Goal: Transaction & Acquisition: Purchase product/service

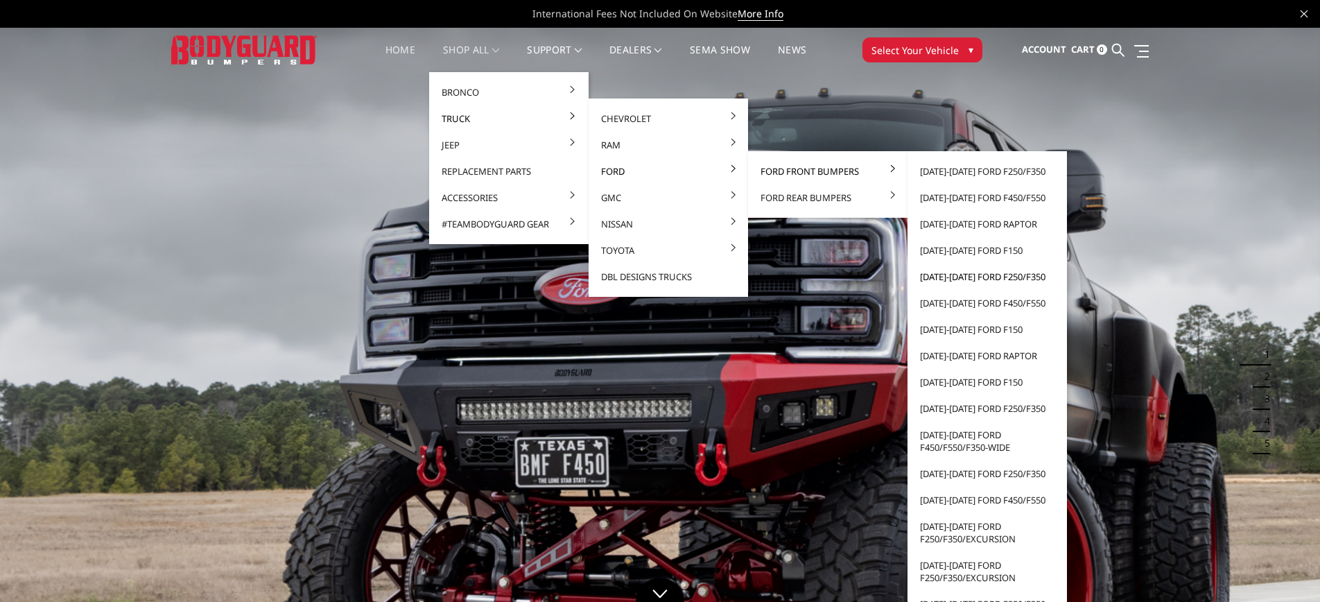
click at [974, 275] on link "[DATE]-[DATE] Ford F250/F350" at bounding box center [987, 276] width 148 height 26
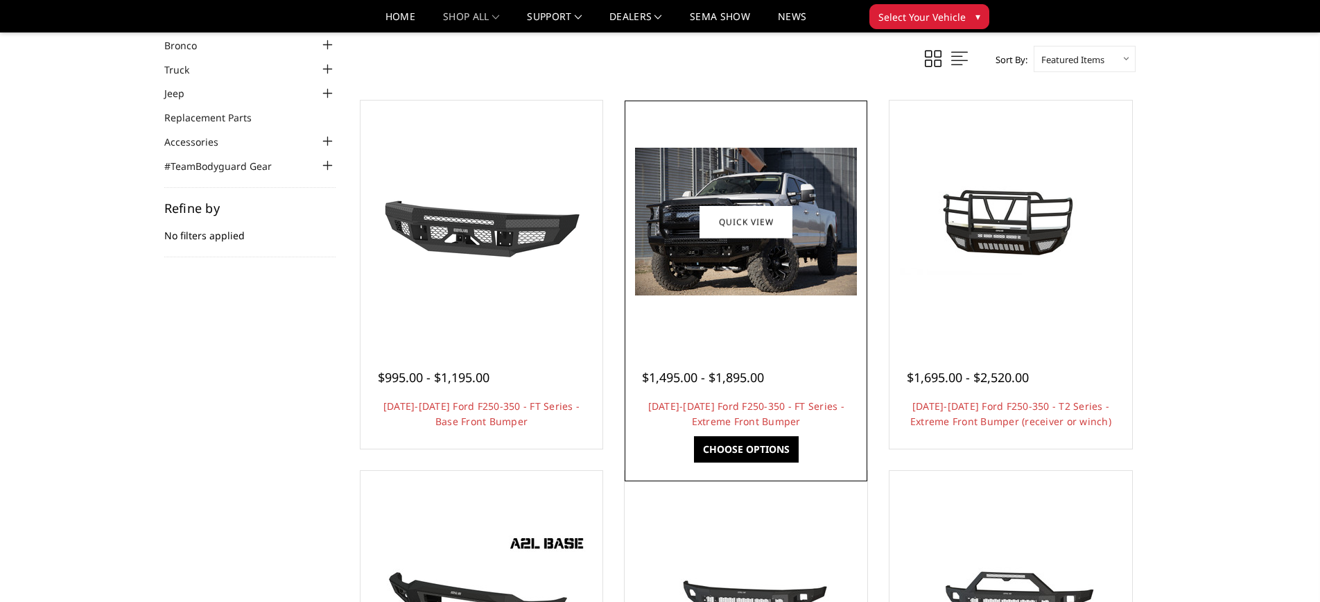
scroll to position [88, 0]
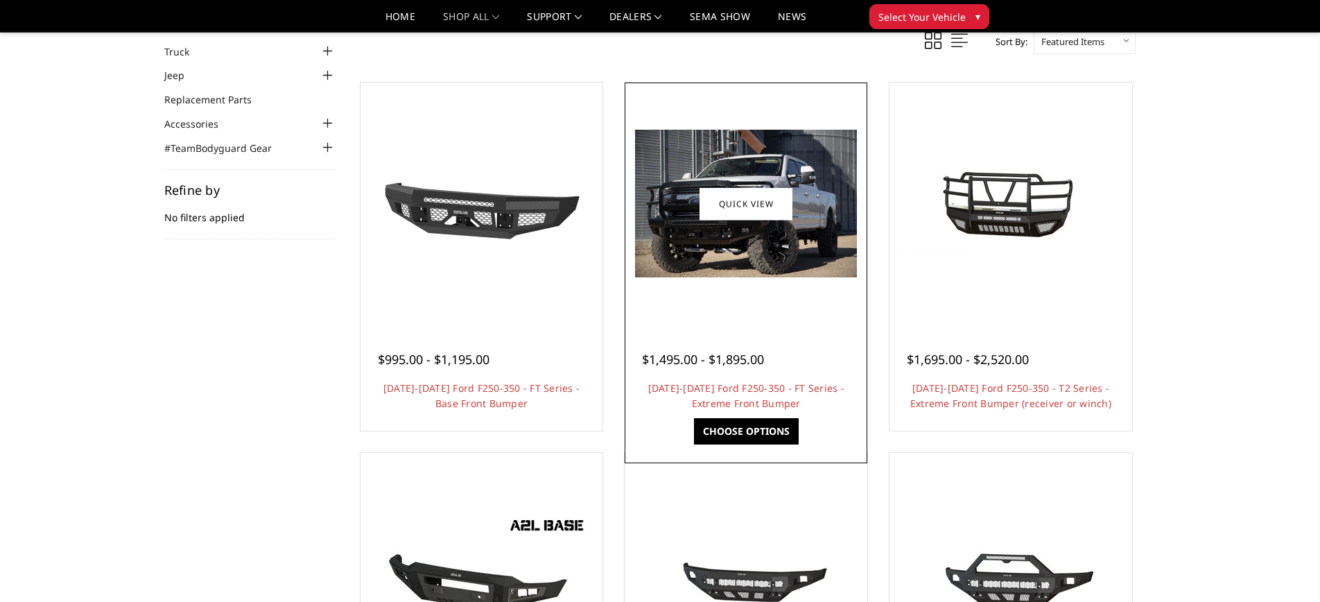
click at [756, 424] on link "Choose Options" at bounding box center [746, 431] width 105 height 26
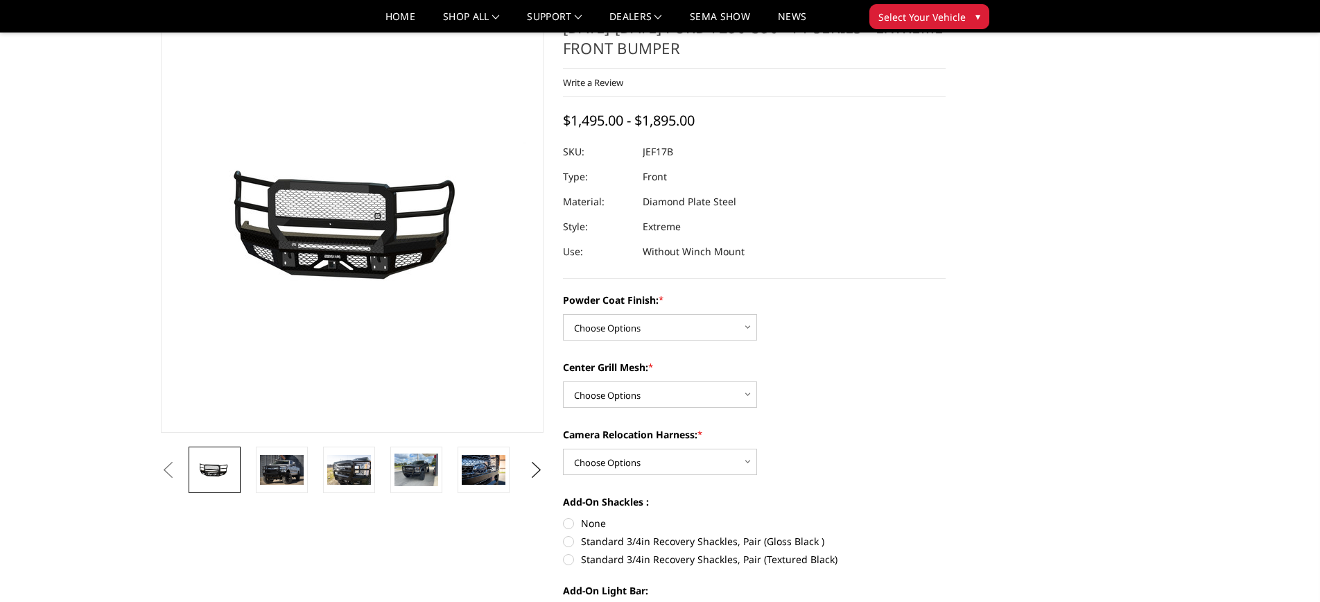
scroll to position [54, 0]
click at [714, 327] on select "Choose Options Bare Metal Gloss Black Powder Coat Textured Black Powder Coat" at bounding box center [660, 326] width 194 height 26
select select "3223"
click at [563, 313] on select "Choose Options Bare Metal Gloss Black Powder Coat Textured Black Powder Coat" at bounding box center [660, 326] width 194 height 26
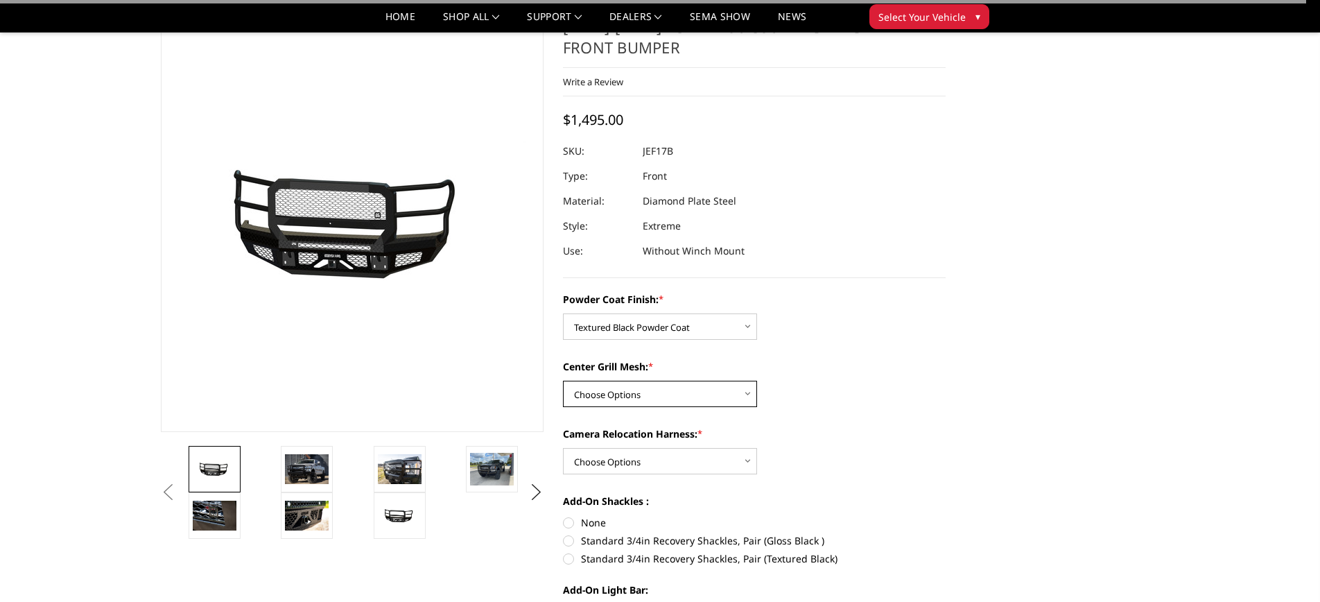
click at [661, 390] on select "Choose Options WITH Expanded Metal in Center Grill WITHOUT Expanded Metal in Ce…" at bounding box center [660, 394] width 194 height 26
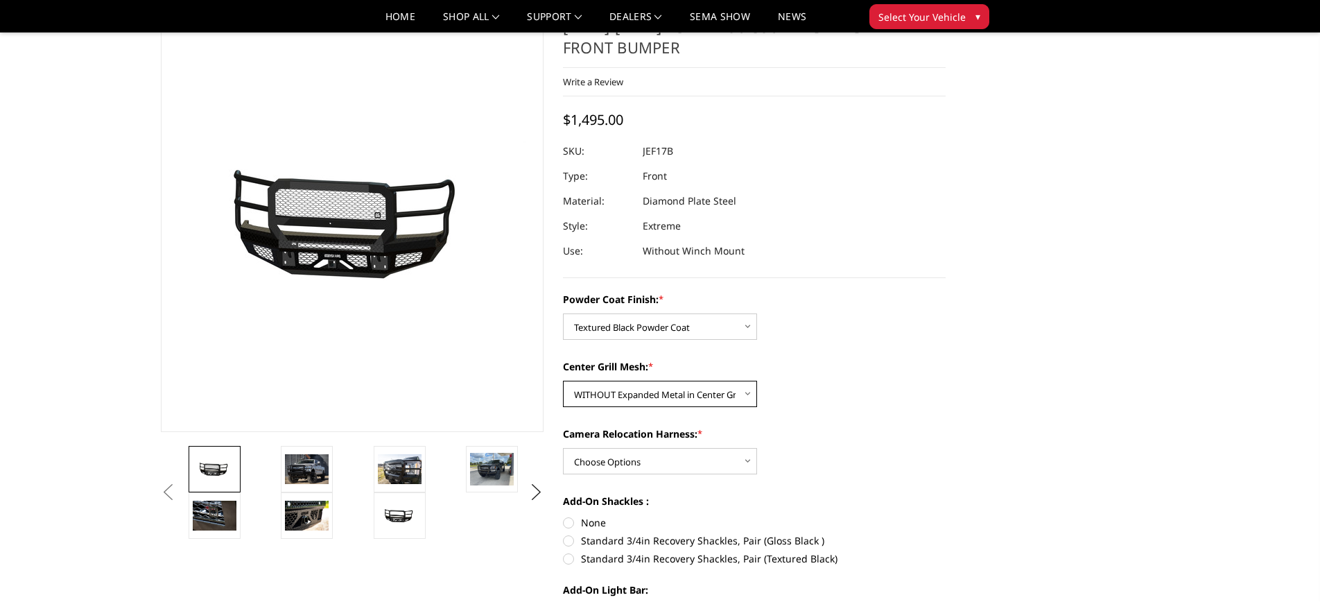
click at [563, 381] on select "Choose Options WITH Expanded Metal in Center Grill WITHOUT Expanded Metal in Ce…" at bounding box center [660, 394] width 194 height 26
click at [623, 395] on select "Choose Options WITH Expanded Metal in Center Grill WITHOUT Expanded Metal in Ce…" at bounding box center [660, 394] width 194 height 26
select select "3224"
click at [563, 381] on select "Choose Options WITH Expanded Metal in Center Grill WITHOUT Expanded Metal in Ce…" at bounding box center [660, 394] width 194 height 26
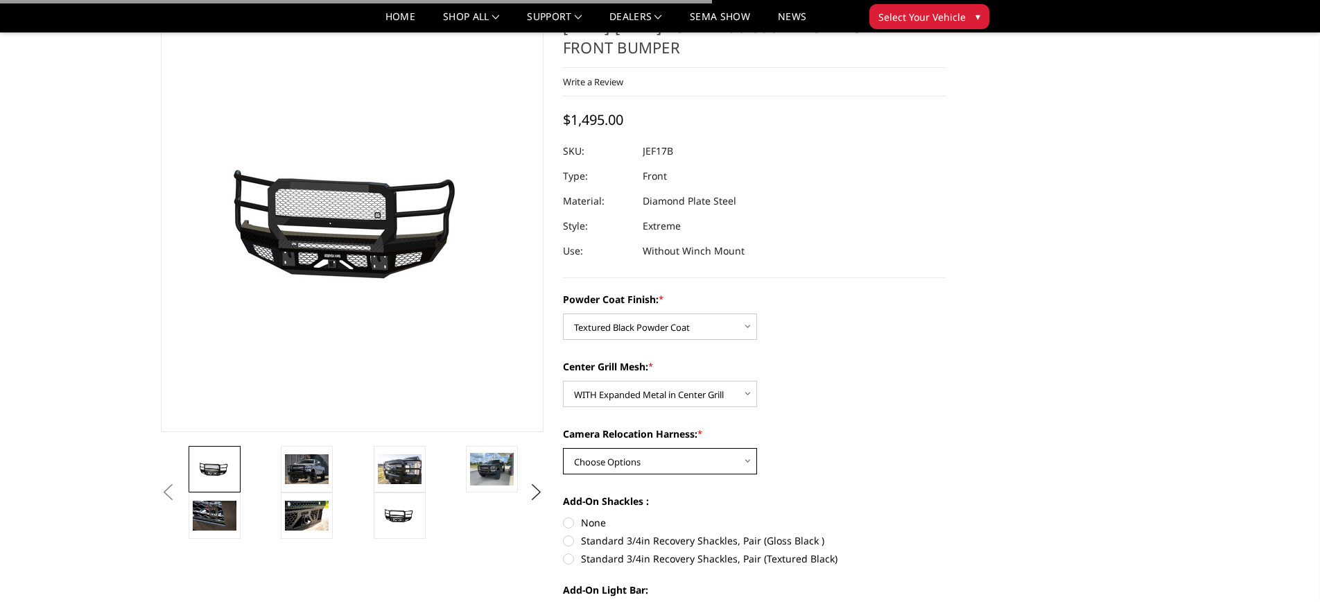
click at [662, 459] on select "Choose Options WITH Camera Relocation Harness WITHOUT Camera Relocation Harness" at bounding box center [660, 461] width 194 height 26
select select "3226"
click at [563, 448] on select "Choose Options WITH Camera Relocation Harness WITHOUT Camera Relocation Harness" at bounding box center [660, 461] width 194 height 26
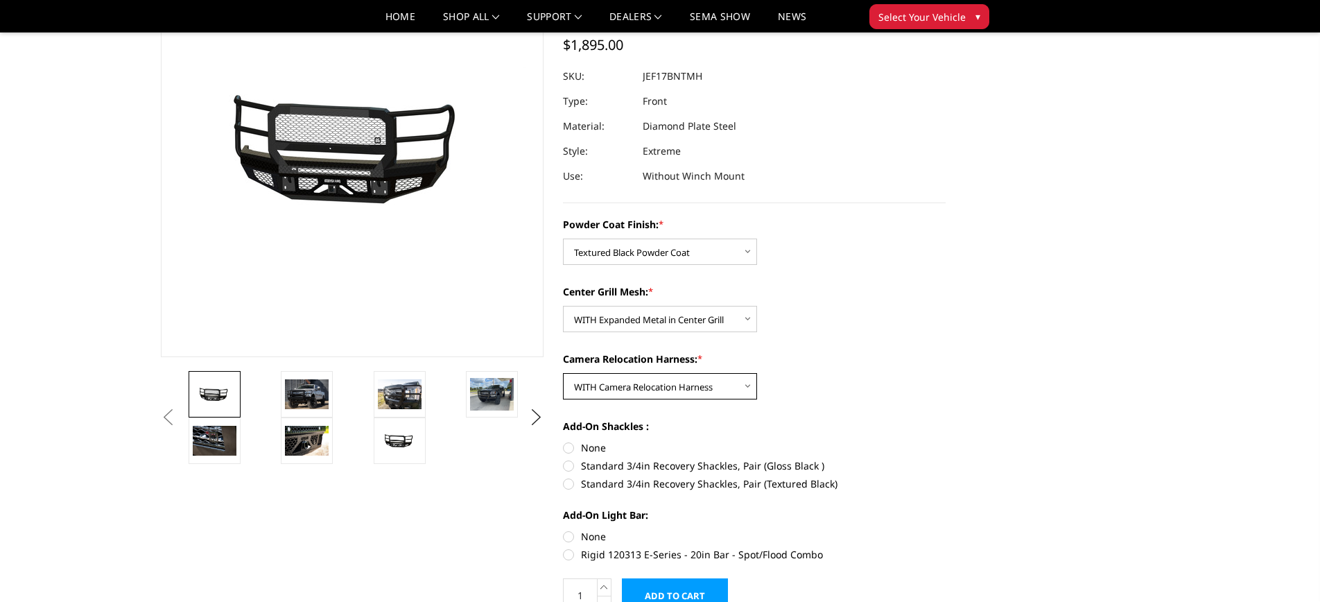
scroll to position [138, 0]
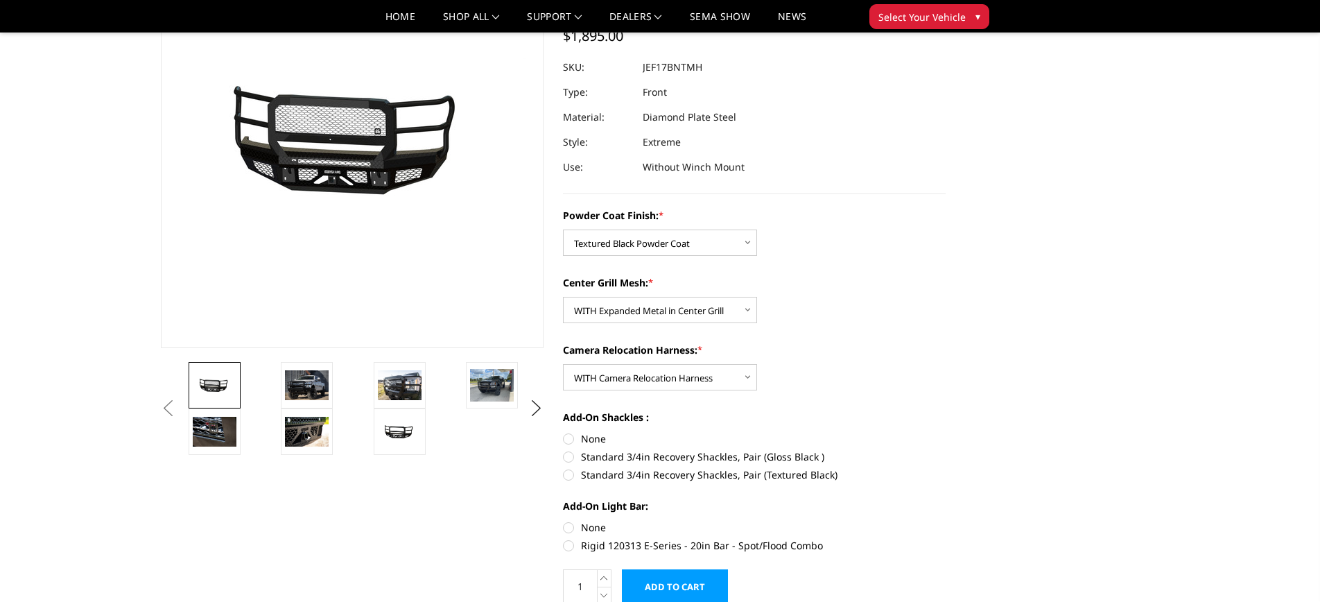
click at [566, 474] on label "Standard 3/4in Recovery Shackles, Pair (Textured Black)" at bounding box center [754, 474] width 383 height 15
click at [946, 450] on input "Standard 3/4in Recovery Shackles, Pair (Textured Black)" at bounding box center [946, 449] width 1 height 1
radio input "true"
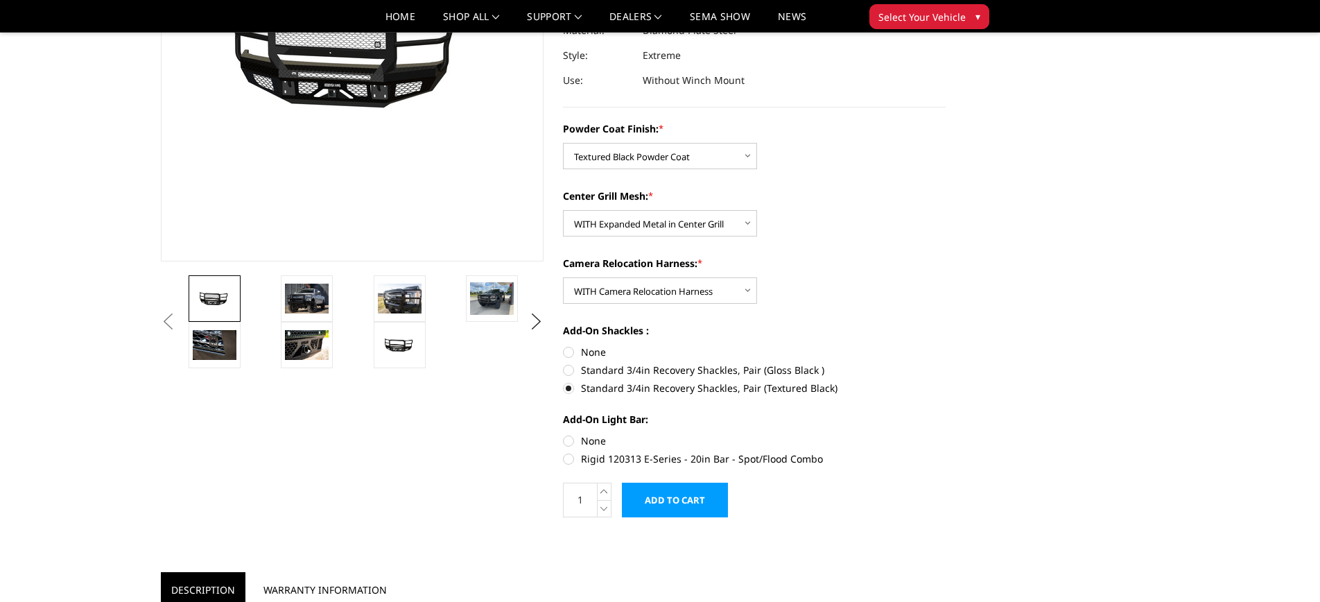
scroll to position [226, 0]
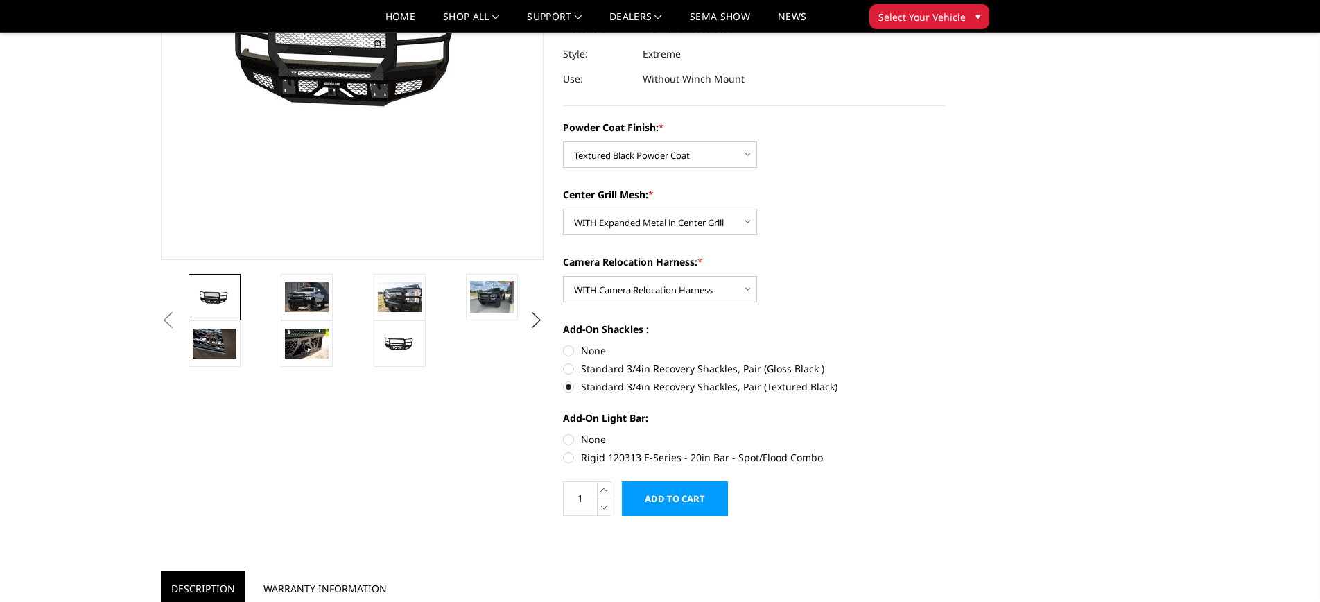
click at [571, 457] on label "Rigid 120313 E-Series - 20in Bar - Spot/Flood Combo" at bounding box center [754, 457] width 383 height 15
click at [946, 433] on input "Rigid 120313 E-Series - 20in Bar - Spot/Flood Combo" at bounding box center [946, 432] width 1 height 1
radio input "true"
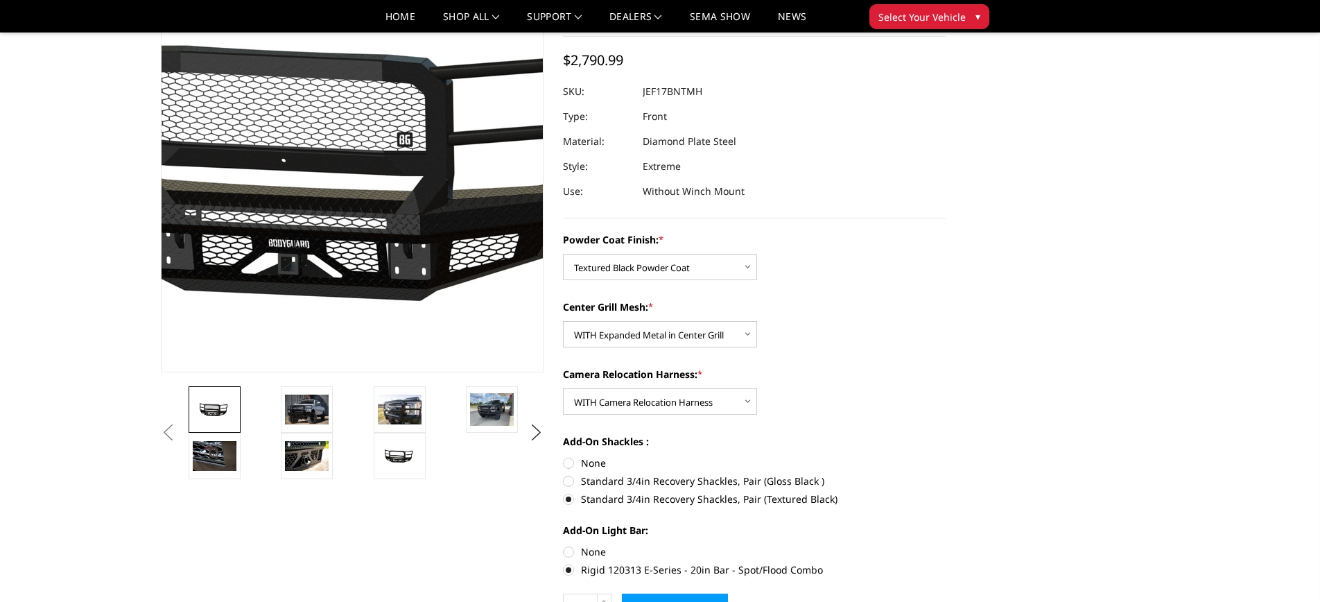
scroll to position [105, 0]
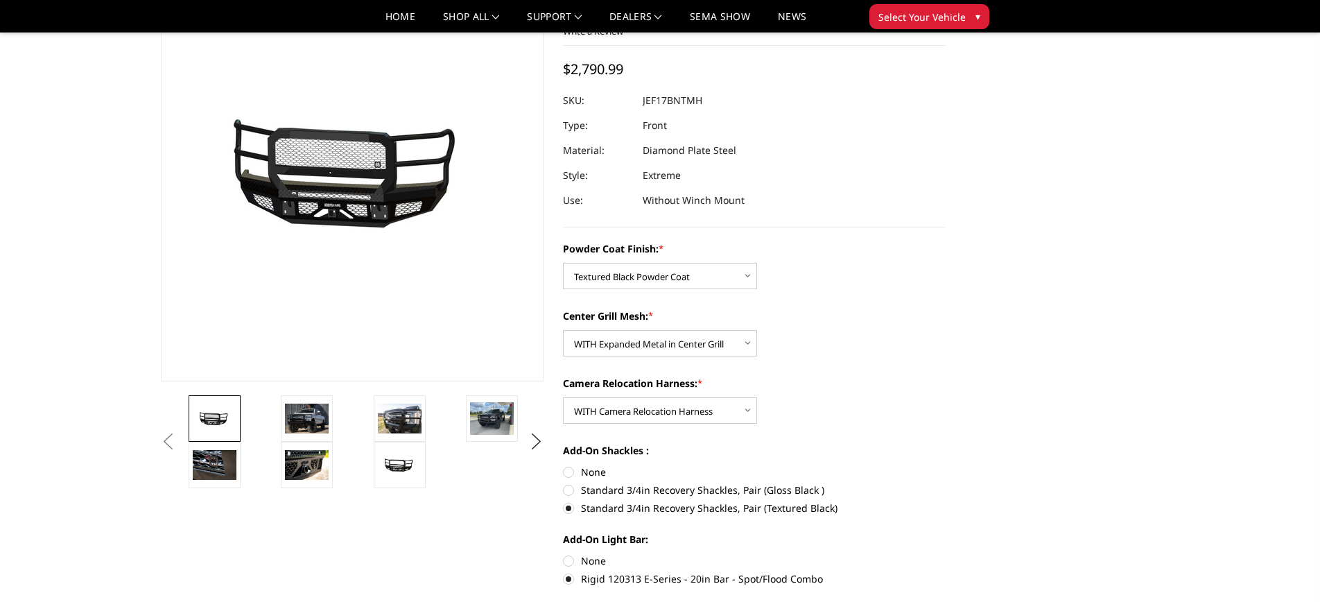
drag, startPoint x: 271, startPoint y: 428, endPoint x: 280, endPoint y: 427, distance: 9.1
click at [272, 428] on li at bounding box center [231, 418] width 92 height 46
click at [295, 425] on img at bounding box center [307, 418] width 44 height 29
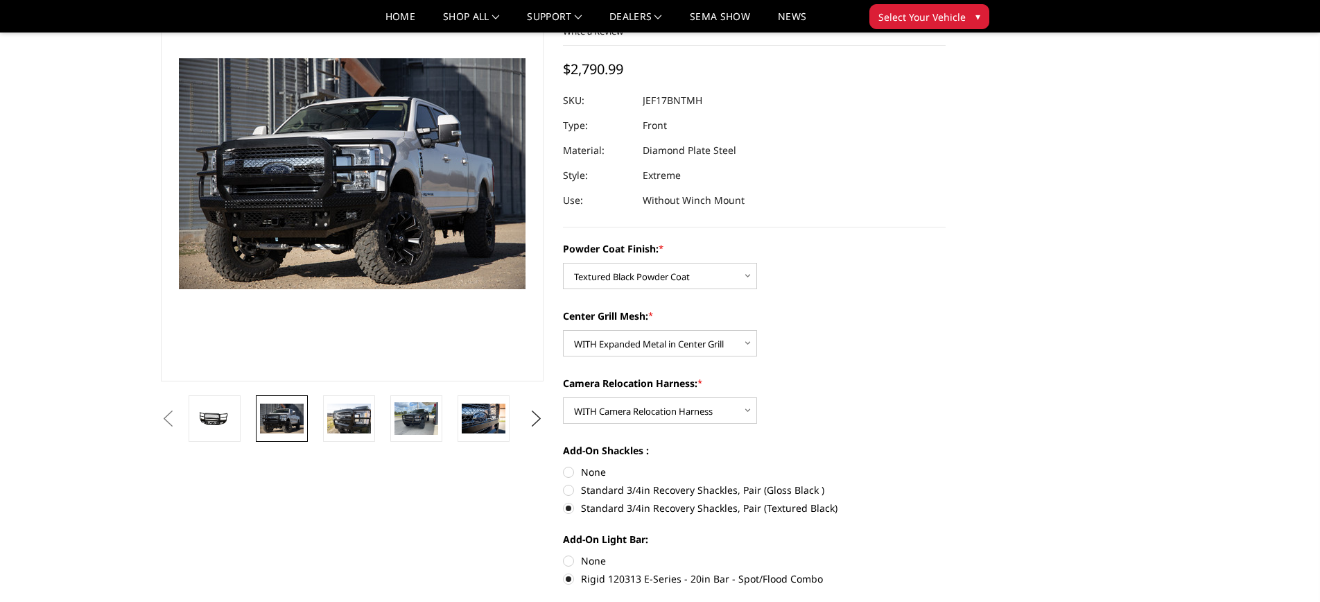
scroll to position [72, 0]
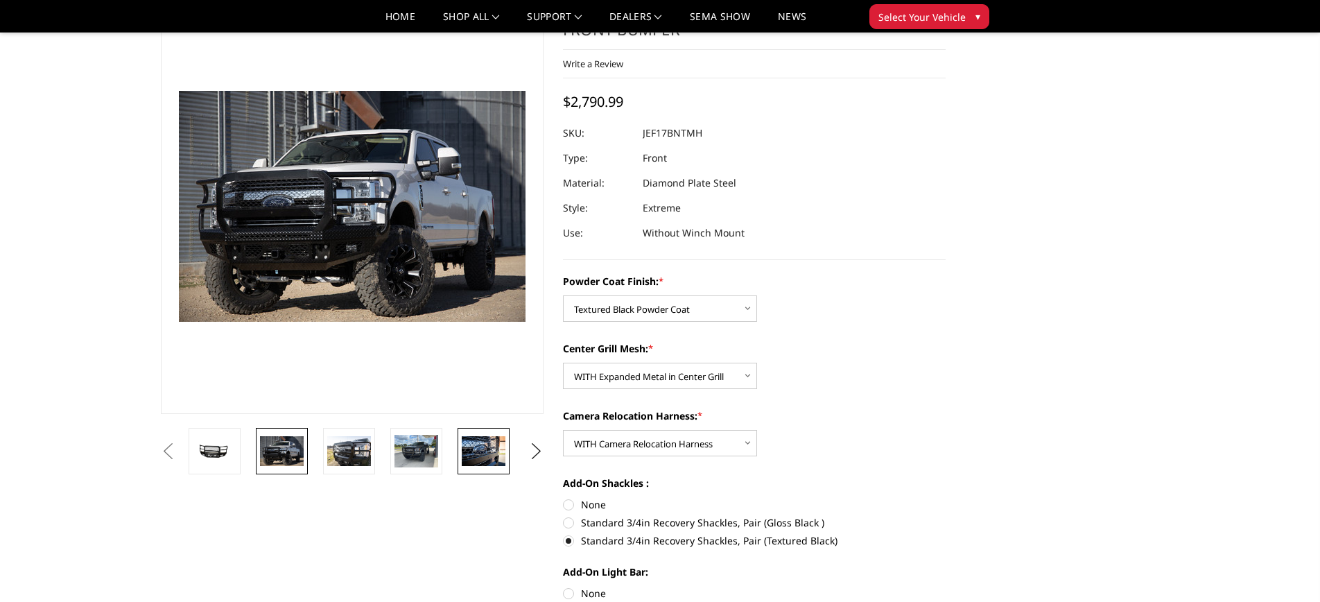
click at [482, 450] on img at bounding box center [484, 450] width 44 height 29
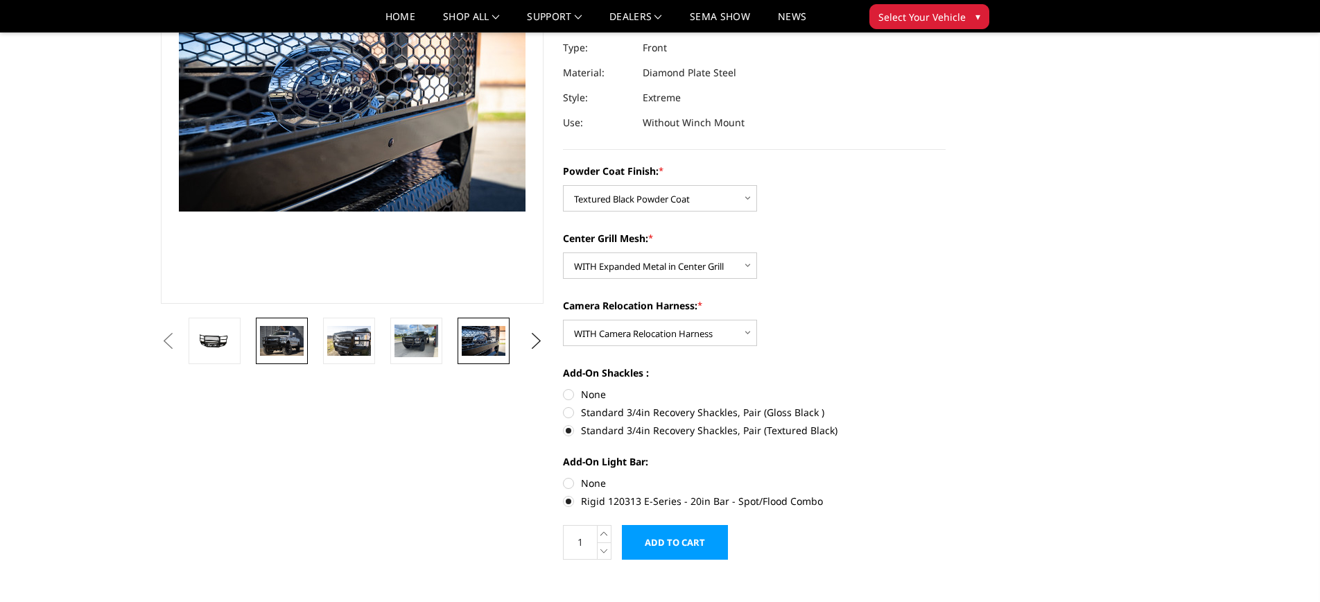
scroll to position [183, 0]
click at [532, 338] on button "Next" at bounding box center [536, 340] width 21 height 21
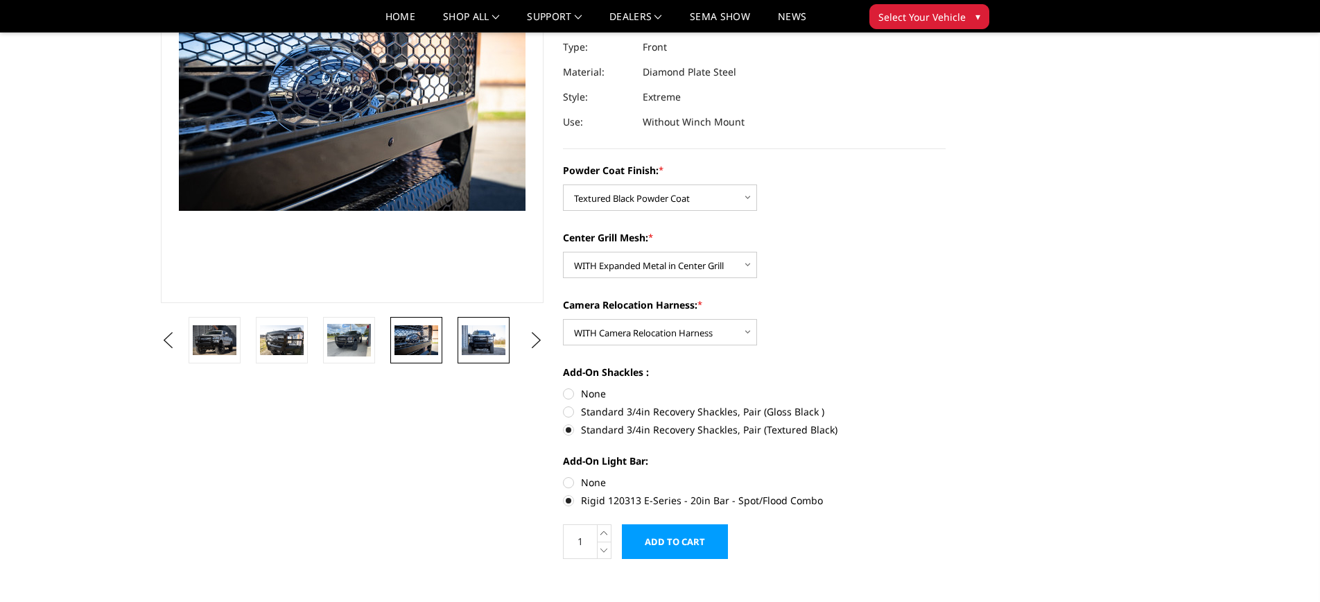
click at [481, 343] on img at bounding box center [484, 339] width 44 height 29
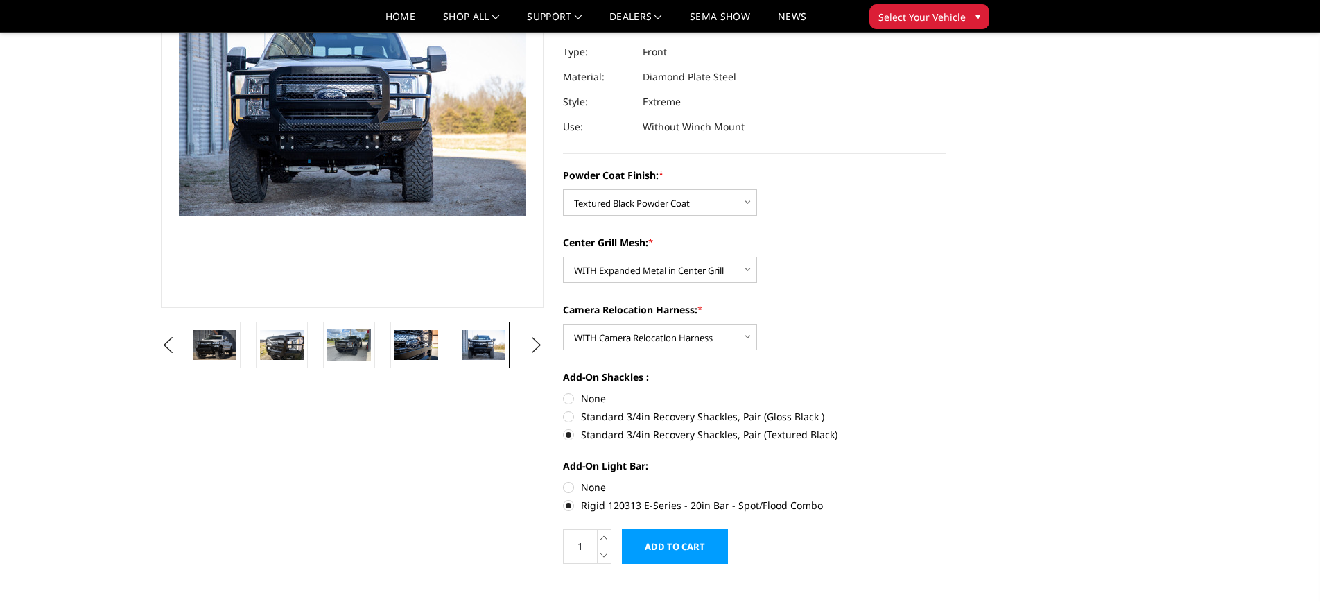
scroll to position [177, 0]
click at [537, 345] on button "Next" at bounding box center [536, 346] width 21 height 21
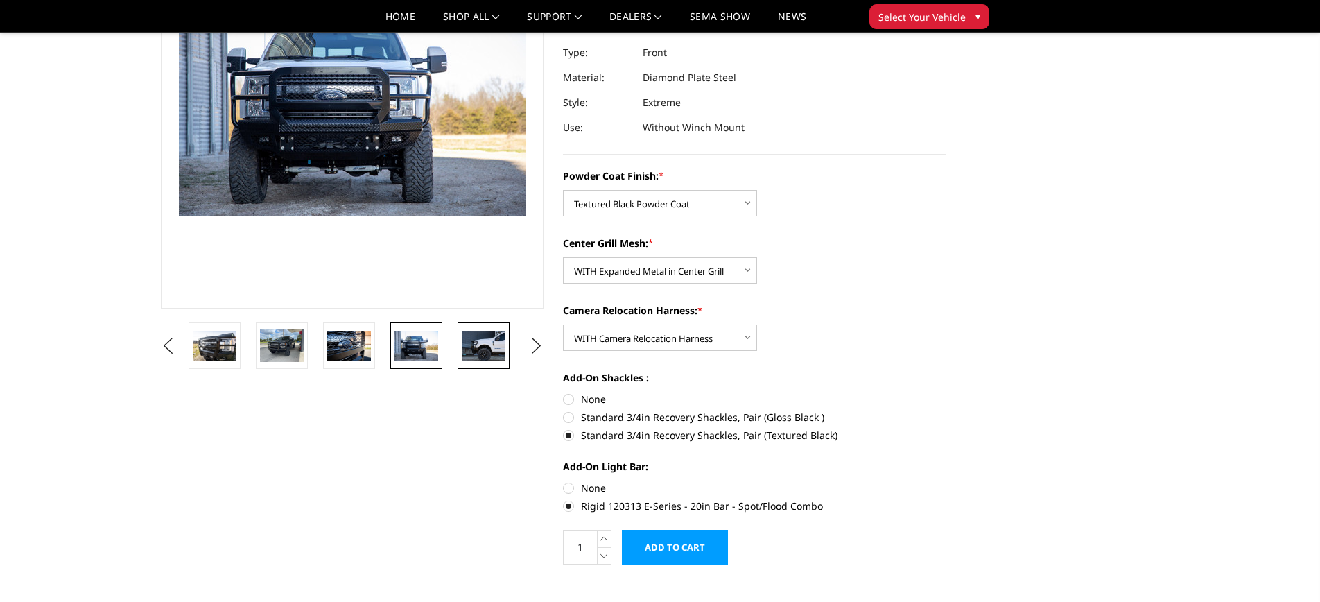
click at [480, 349] on img at bounding box center [484, 345] width 44 height 29
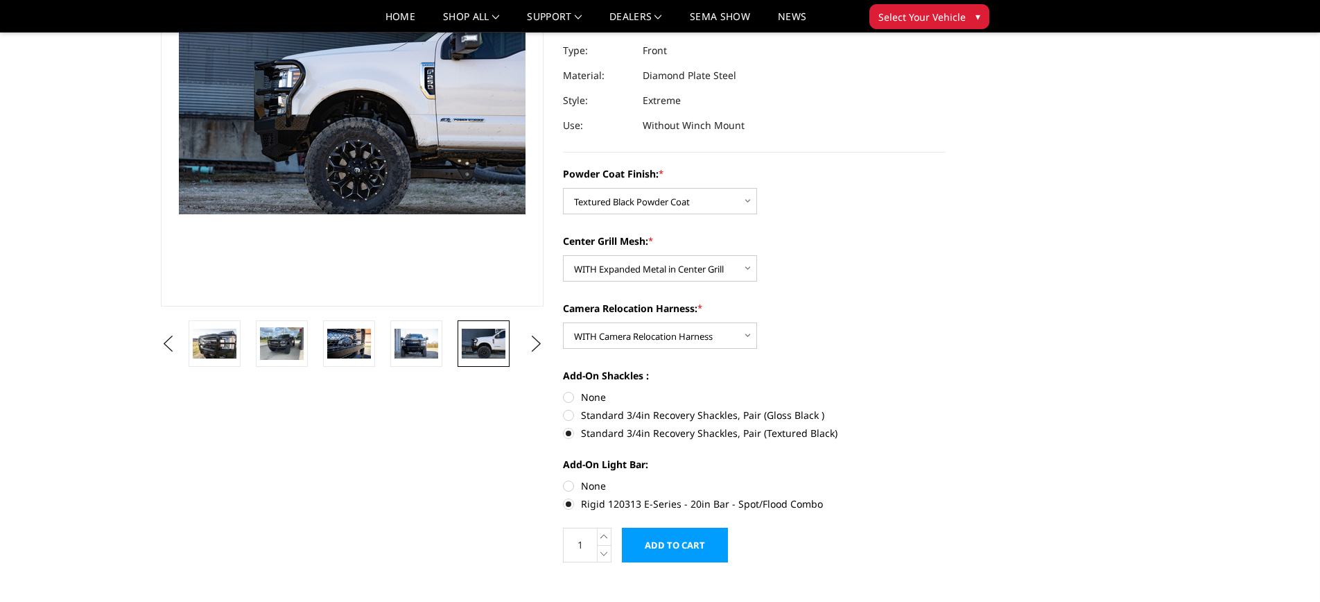
scroll to position [130, 0]
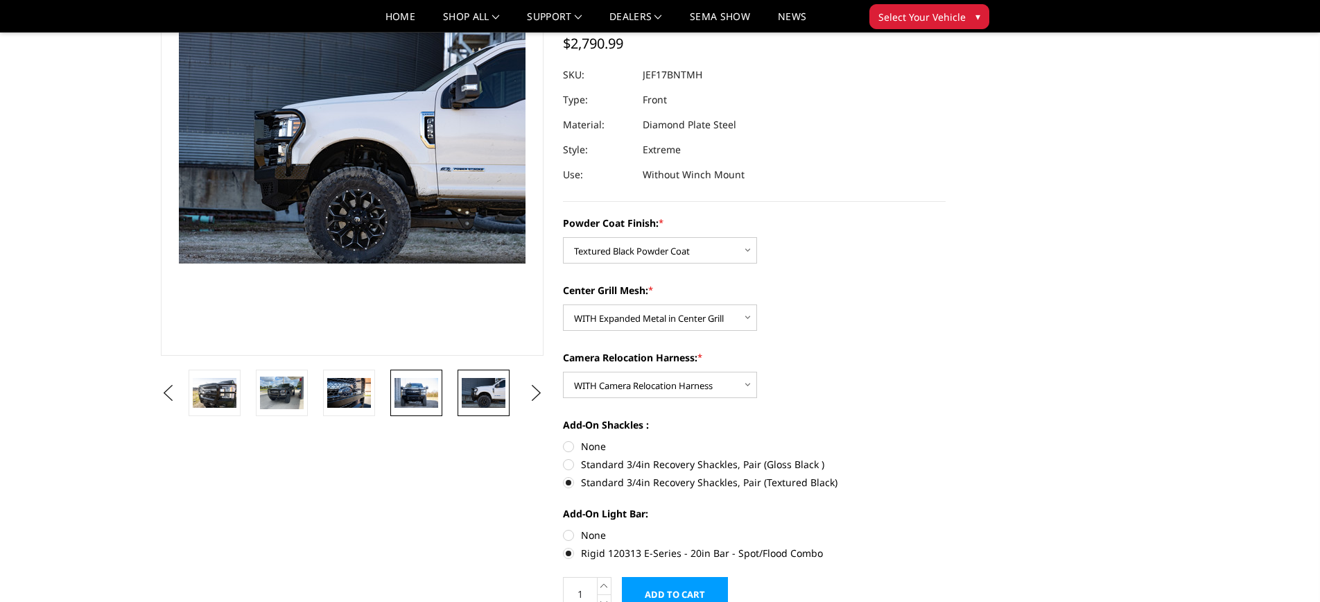
click at [420, 399] on img at bounding box center [417, 392] width 44 height 29
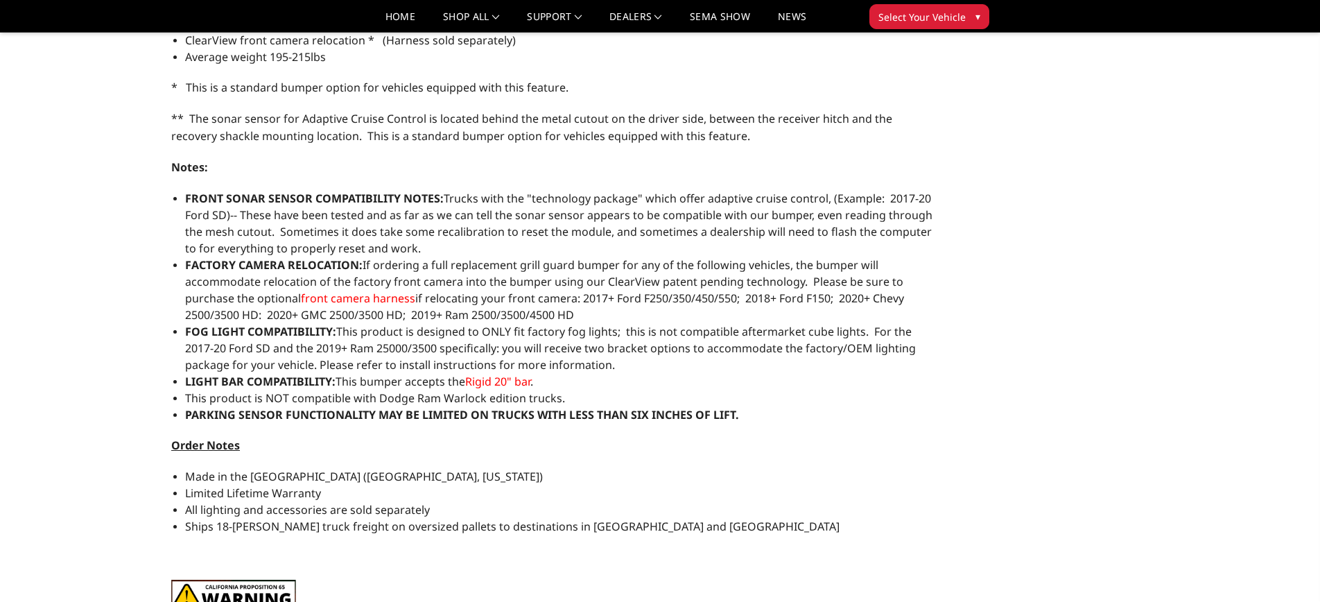
scroll to position [1077, 0]
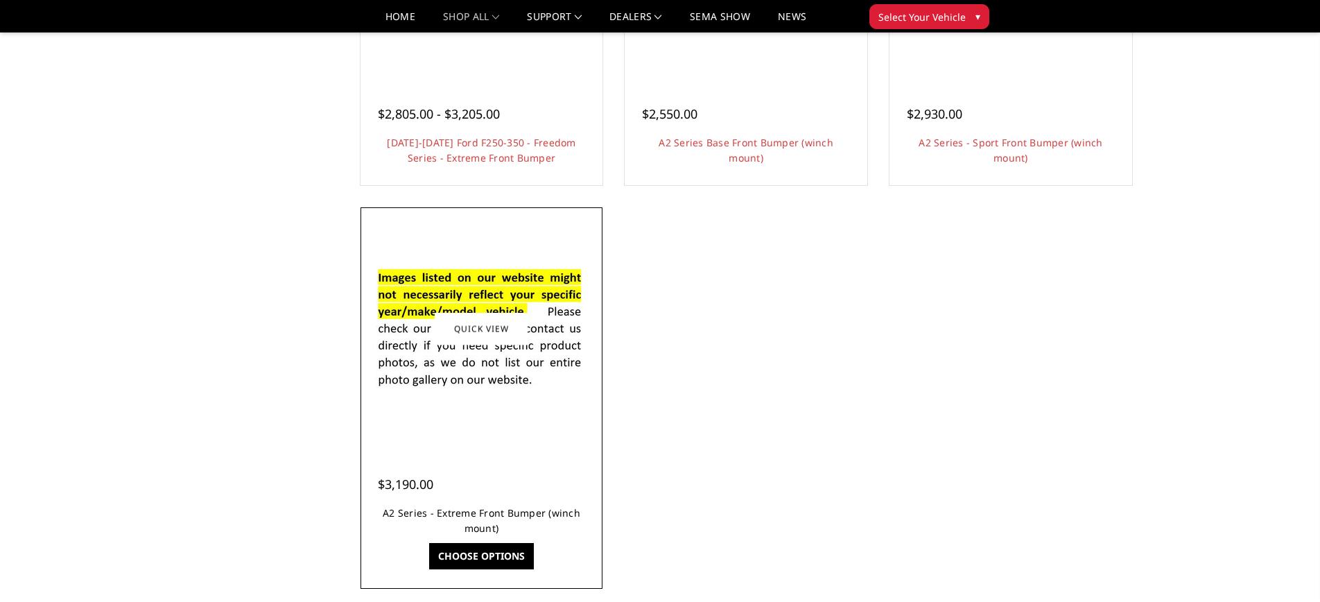
scroll to position [1075, 0]
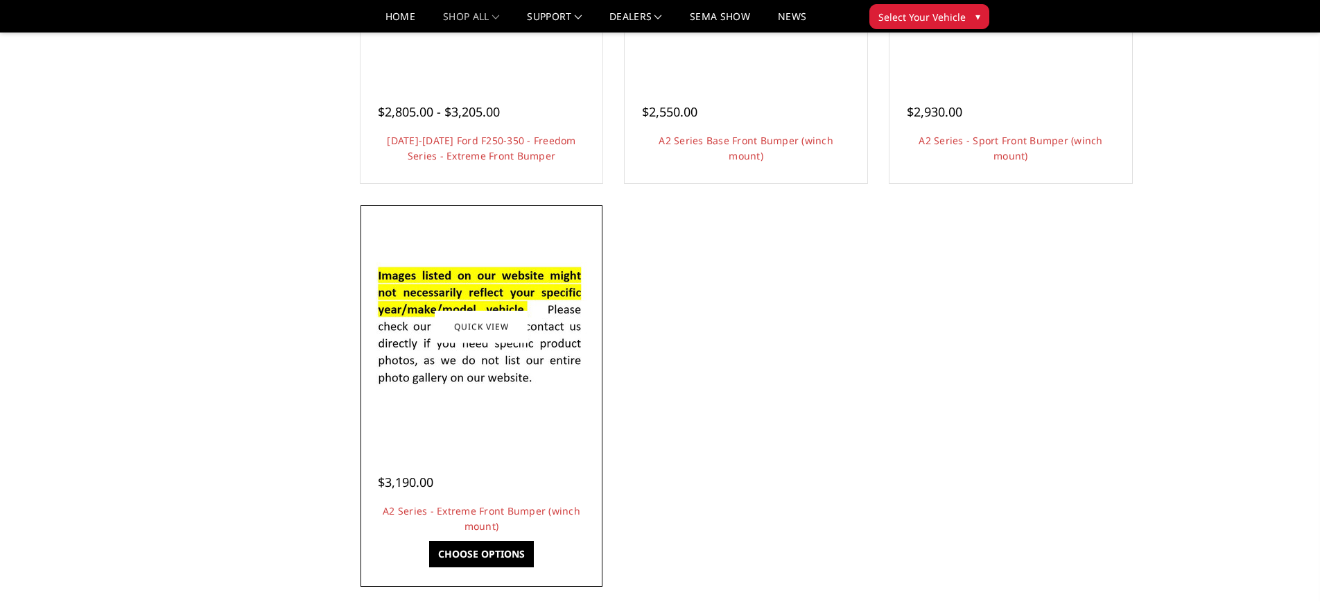
click at [494, 551] on link "Choose Options" at bounding box center [481, 554] width 105 height 26
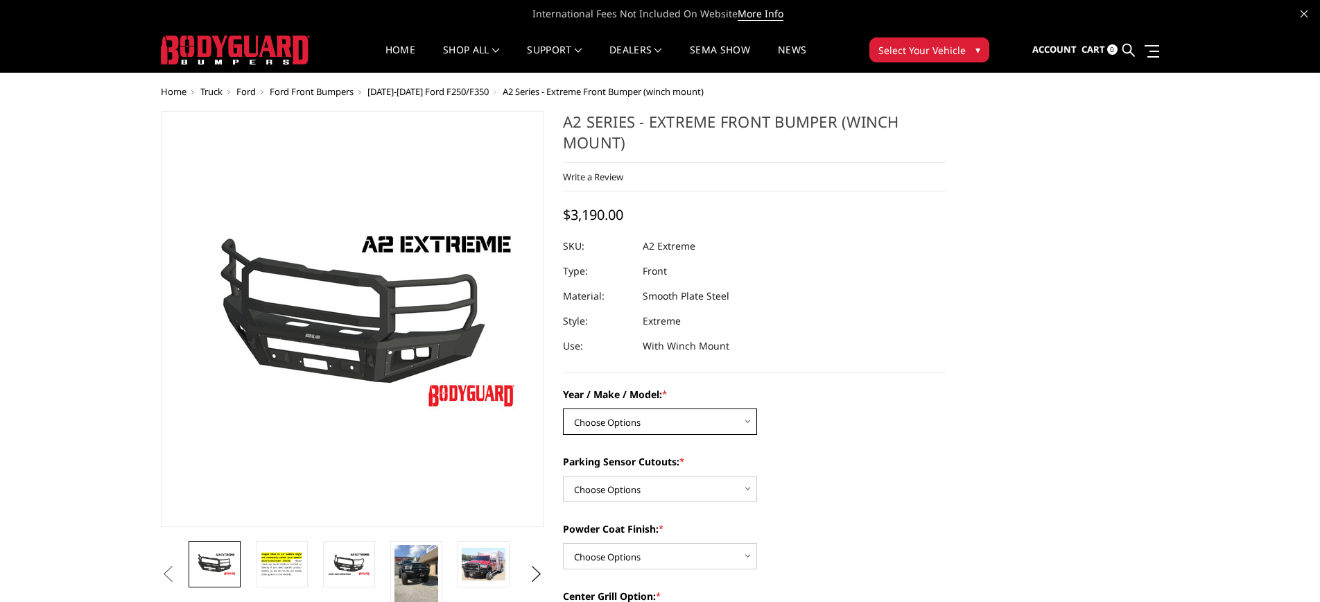
click at [644, 425] on select "Choose Options Chevrolet 20-23 2500 / 3500 Ford 17-22 F250 / F350 Ford 17-22 F4…" at bounding box center [660, 421] width 194 height 26
select select "826"
click at [563, 408] on select "Choose Options Chevrolet 20-23 2500 / 3500 Ford 17-22 F250 / F350 Ford 17-22 F4…" at bounding box center [660, 421] width 194 height 26
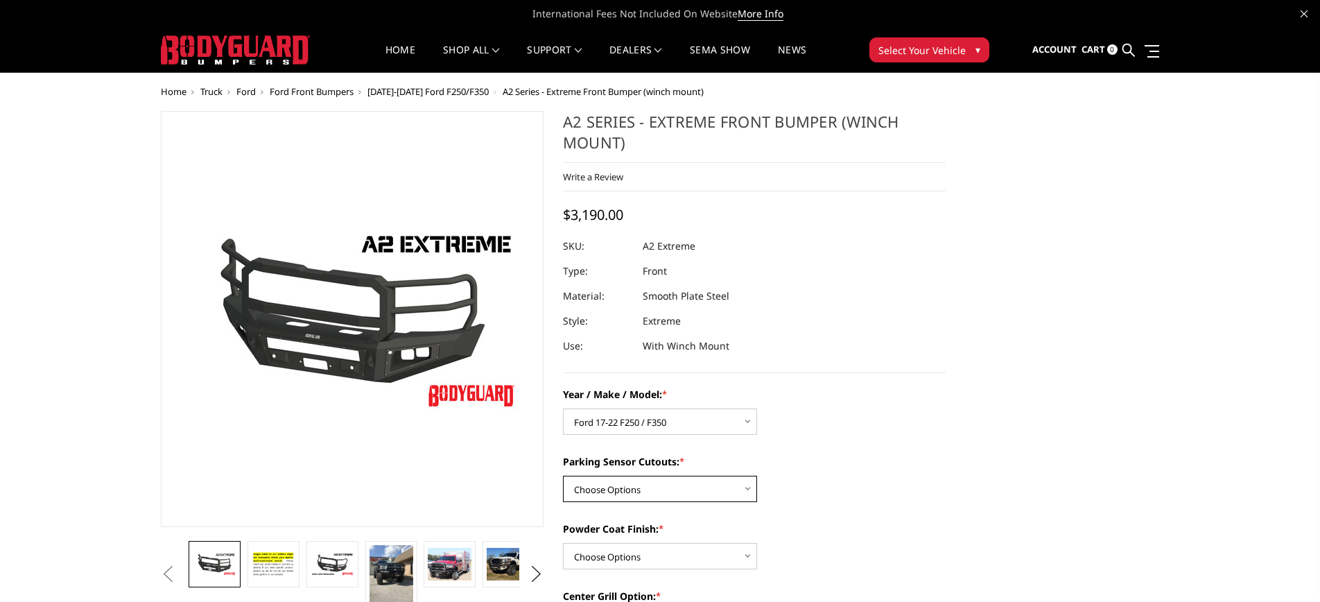
click at [698, 487] on select "Choose Options Yes - I have front parking sensors No - I do NOT have parking se…" at bounding box center [660, 489] width 194 height 26
select select "540"
click at [563, 476] on select "Choose Options Yes - I have front parking sensors No - I do NOT have parking se…" at bounding box center [660, 489] width 194 height 26
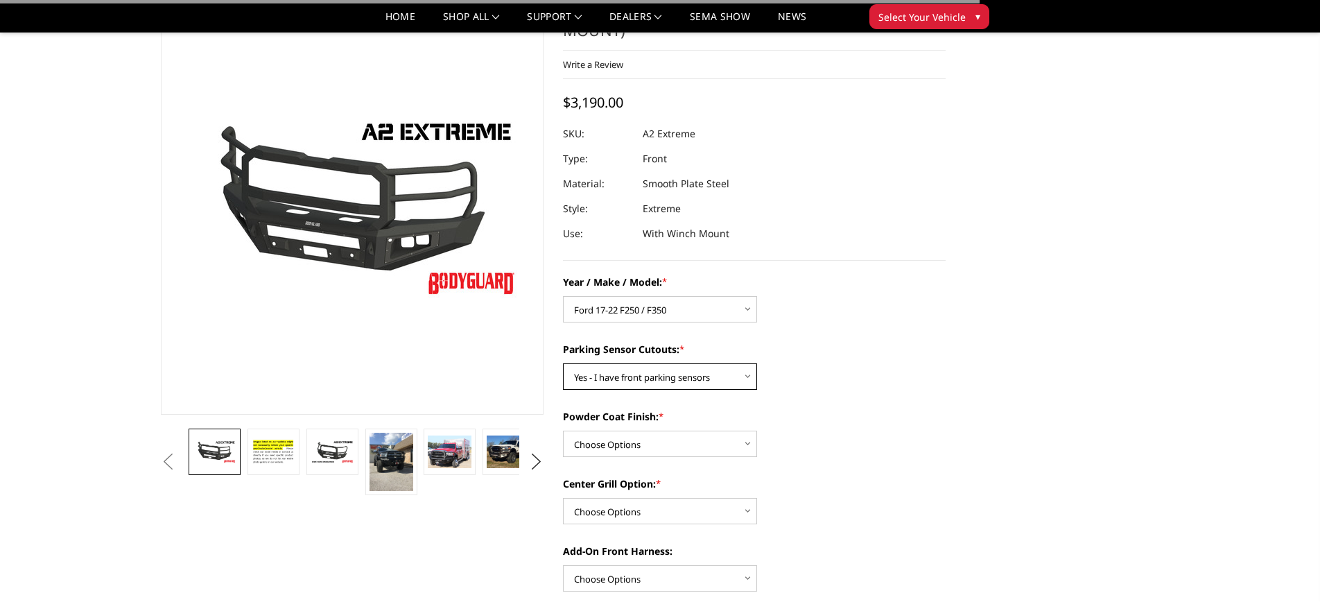
scroll to position [111, 0]
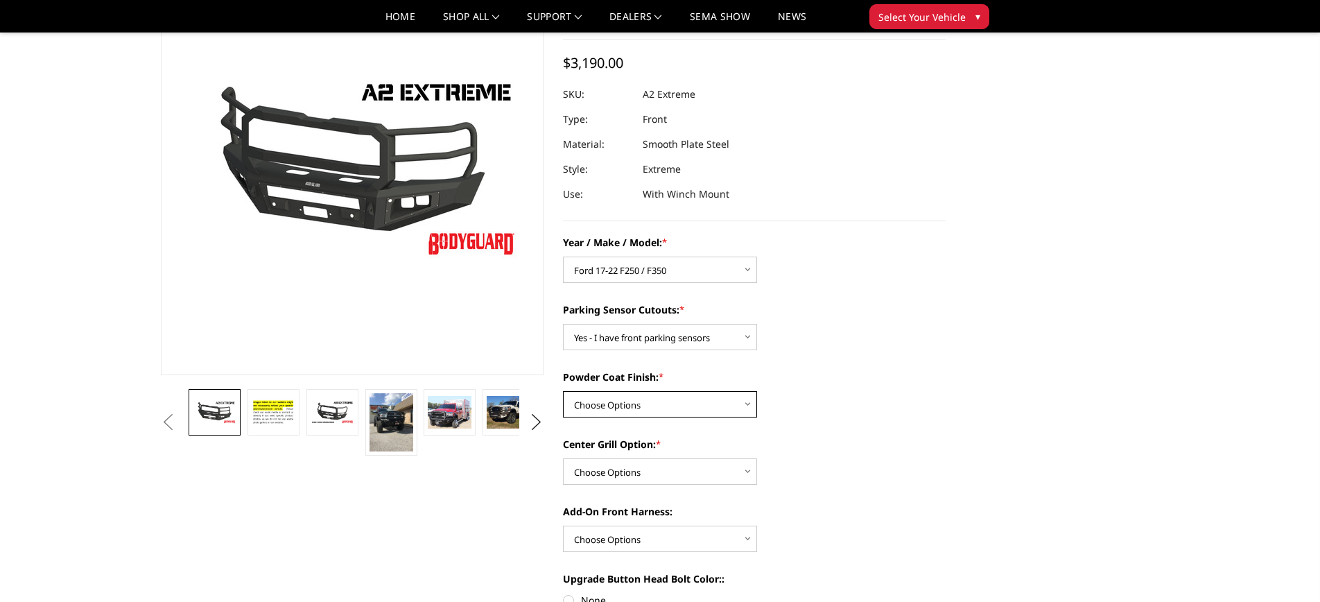
click at [648, 406] on select "Choose Options Bare metal (included) Texture Black Powder Coat" at bounding box center [660, 404] width 194 height 26
select select "518"
click at [563, 391] on select "Choose Options Bare metal (included) Texture Black Powder Coat" at bounding box center [660, 404] width 194 height 26
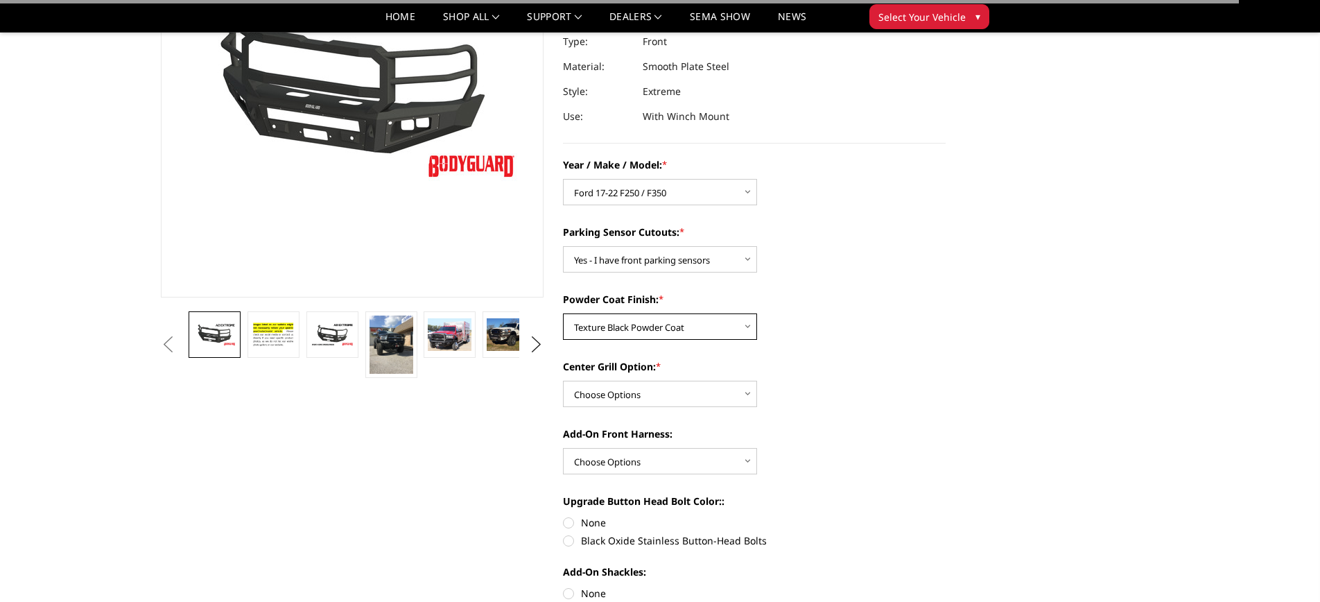
scroll to position [193, 0]
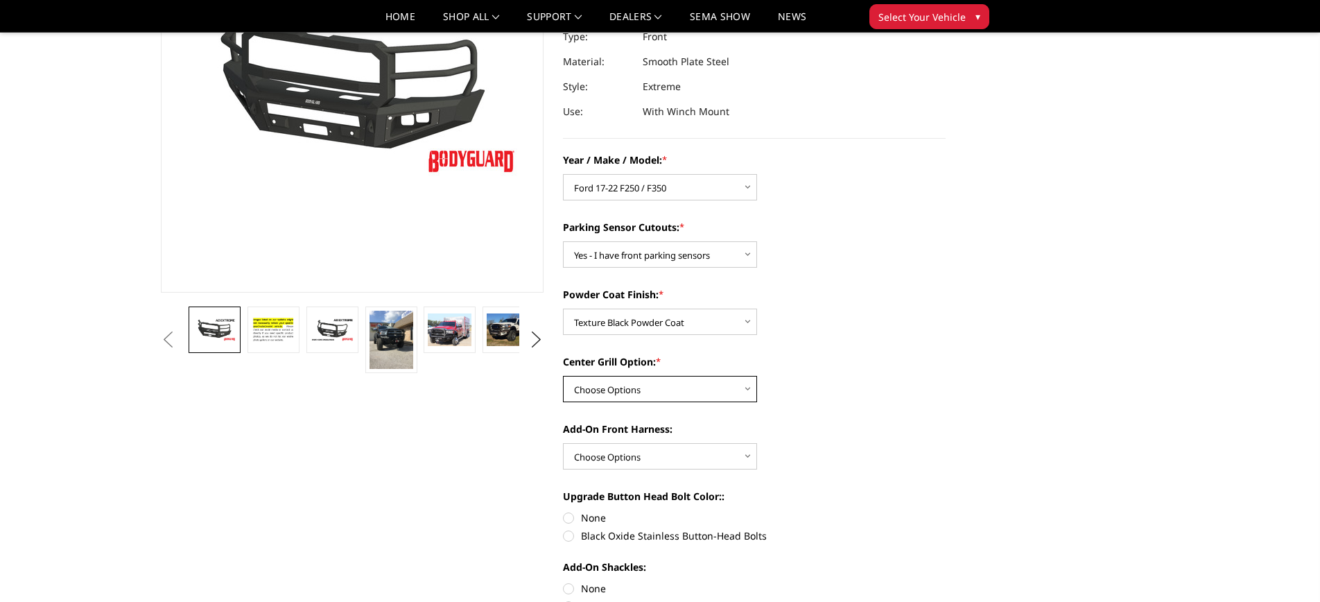
click at [652, 388] on select "Choose Options Add expanded metal in center grill Decline this option" at bounding box center [660, 389] width 194 height 26
select select "1080"
click at [563, 376] on select "Choose Options Add expanded metal in center grill Decline this option" at bounding box center [660, 389] width 194 height 26
click at [629, 454] on select "Choose Options WITH front camera harness WITHOUT front camera harness" at bounding box center [660, 456] width 194 height 26
select select "1695"
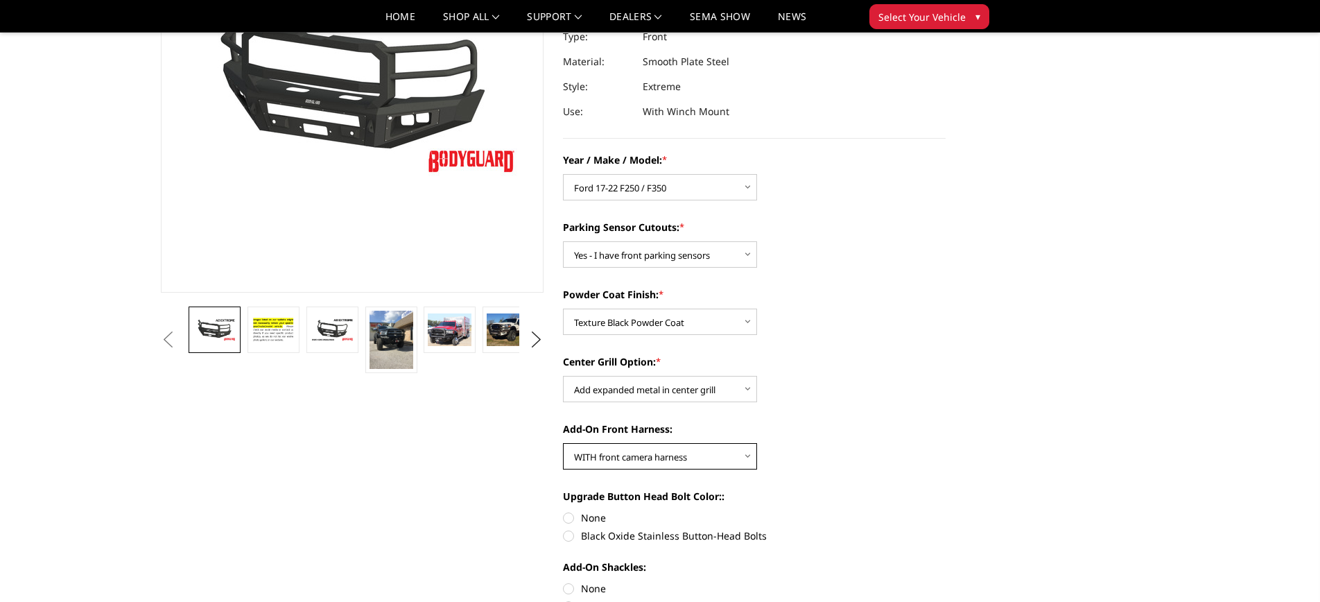
click at [563, 443] on select "Choose Options WITH front camera harness WITHOUT front camera harness" at bounding box center [660, 456] width 194 height 26
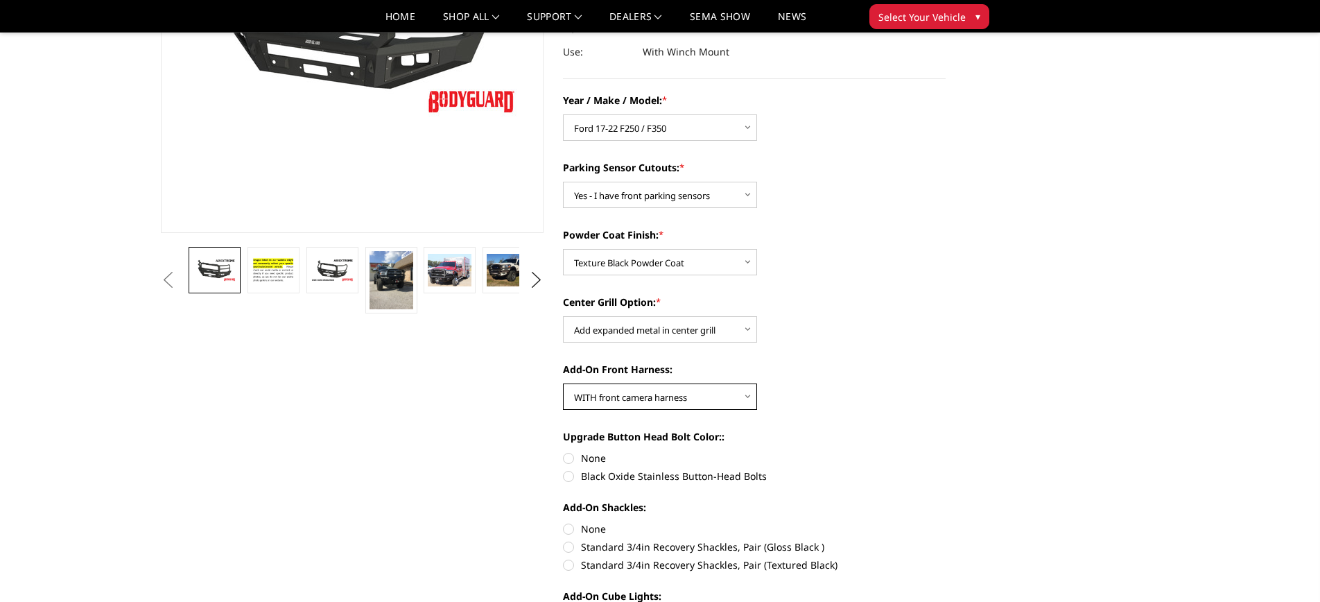
scroll to position [254, 0]
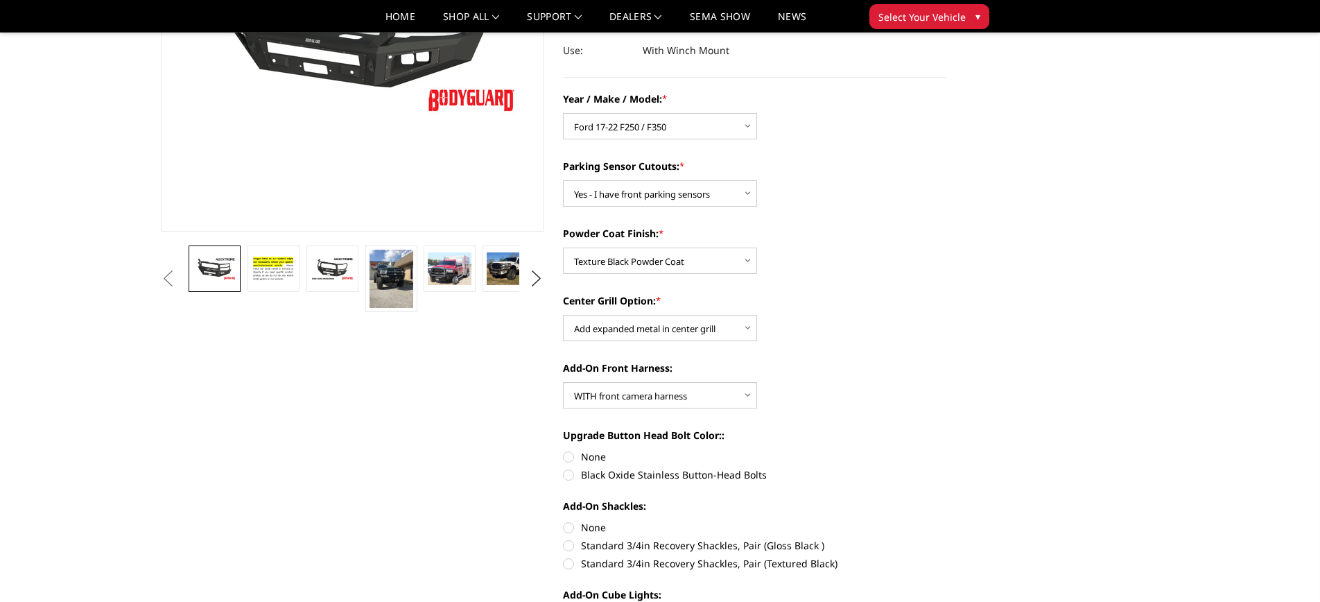
click at [571, 474] on label "Black Oxide Stainless Button-Head Bolts" at bounding box center [754, 474] width 383 height 15
click at [946, 450] on input "Black Oxide Stainless Button-Head Bolts" at bounding box center [946, 449] width 1 height 1
radio input "true"
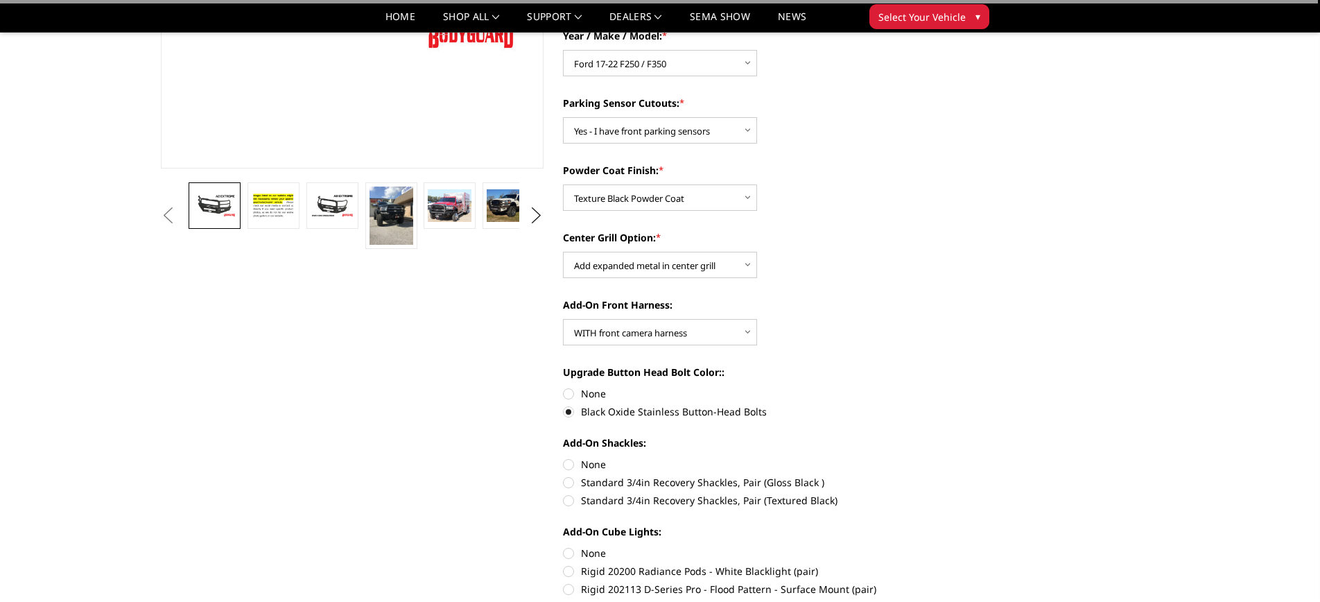
scroll to position [348, 0]
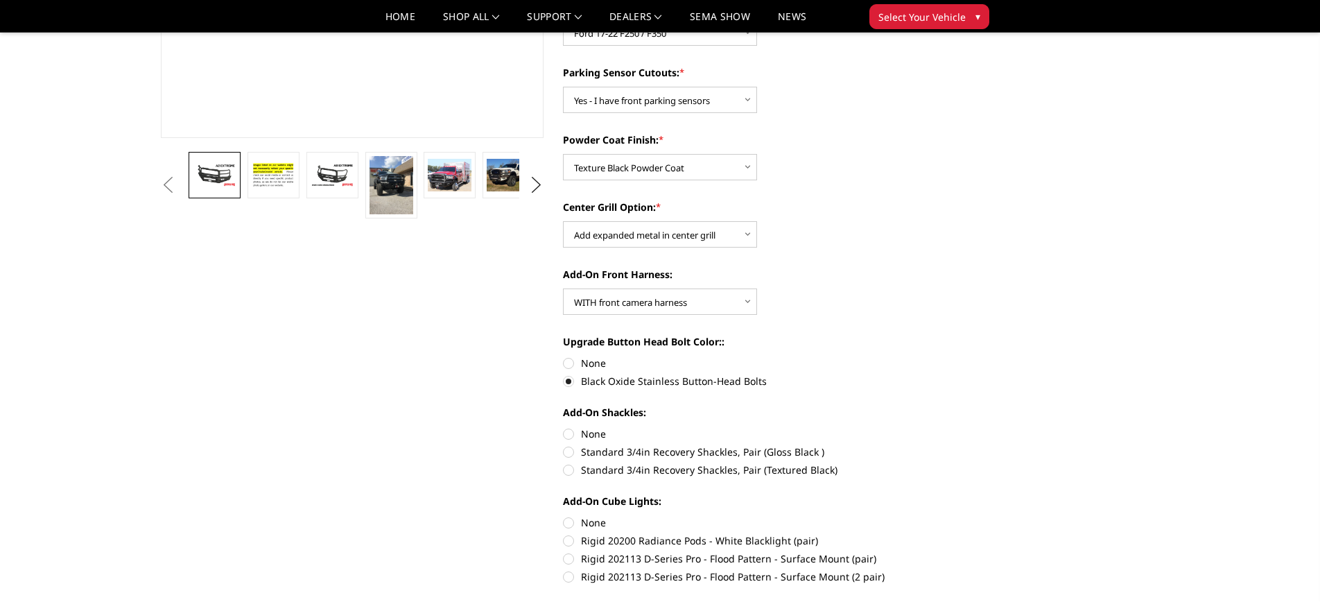
drag, startPoint x: 570, startPoint y: 467, endPoint x: 627, endPoint y: 476, distance: 57.7
click at [573, 467] on label "Standard 3/4in Recovery Shackles, Pair (Textured Black)" at bounding box center [754, 469] width 383 height 15
click at [946, 445] on input "Standard 3/4in Recovery Shackles, Pair (Textured Black)" at bounding box center [946, 444] width 1 height 1
radio input "true"
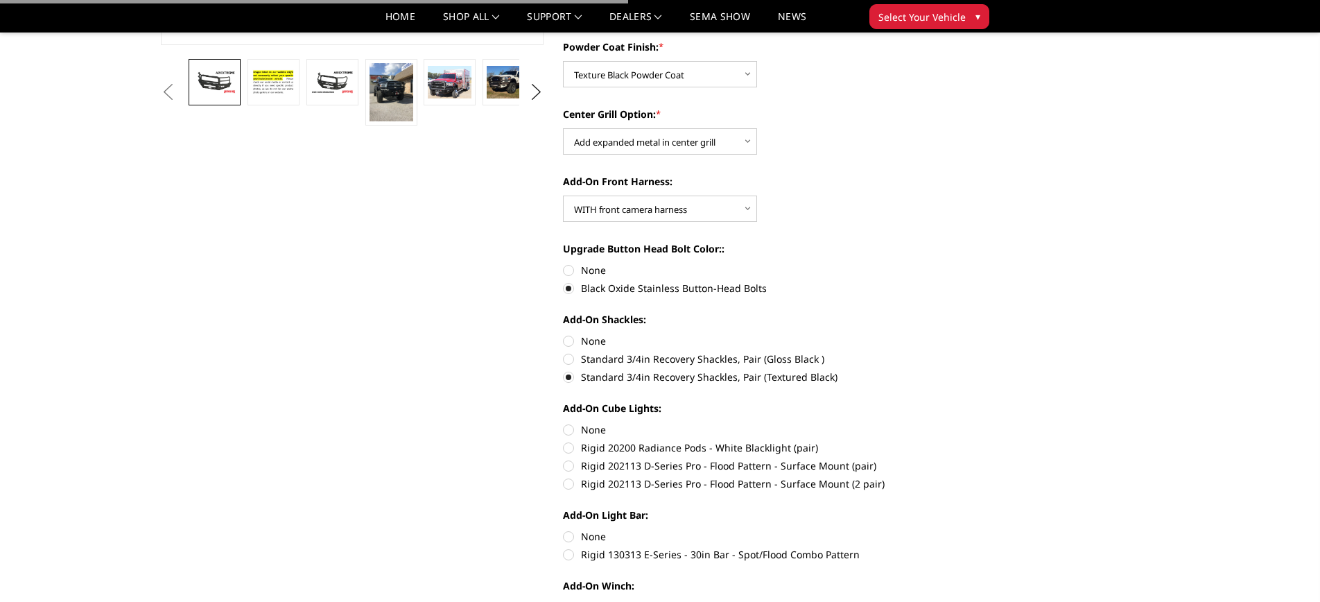
scroll to position [476, 0]
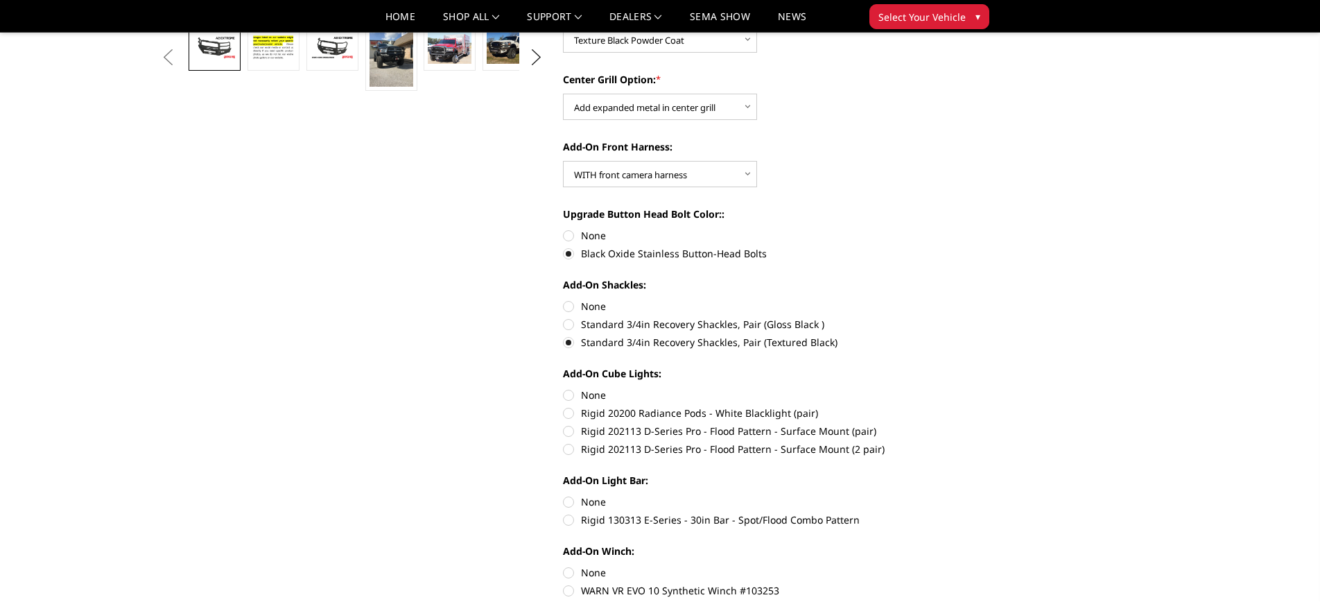
click at [570, 449] on label "Rigid 202113 D-Series Pro - Flood Pattern - Surface Mount (2 pair)" at bounding box center [754, 449] width 383 height 15
click at [946, 424] on input "Rigid 202113 D-Series Pro - Flood Pattern - Surface Mount (2 pair)" at bounding box center [946, 424] width 1 height 1
radio input "true"
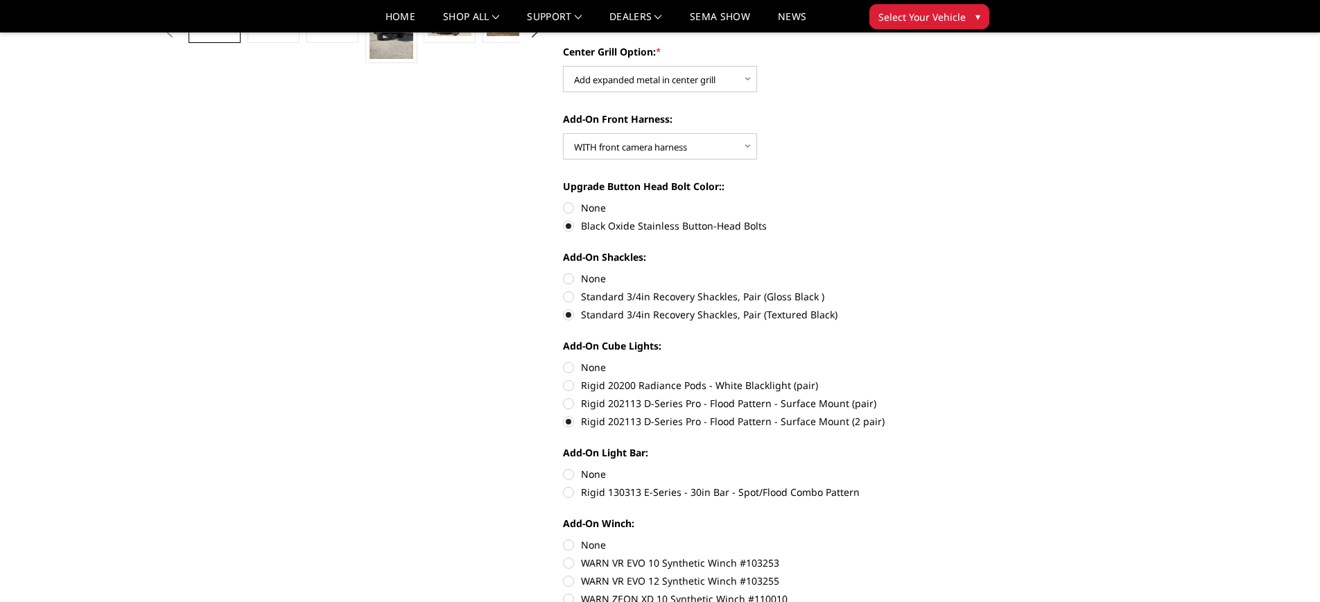
click at [576, 492] on label "Rigid 130313 E-Series - 30in Bar - Spot/Flood Combo Pattern" at bounding box center [754, 492] width 383 height 15
click at [946, 467] on input "Rigid 130313 E-Series - 30in Bar - Spot/Flood Combo Pattern" at bounding box center [946, 467] width 1 height 1
radio input "true"
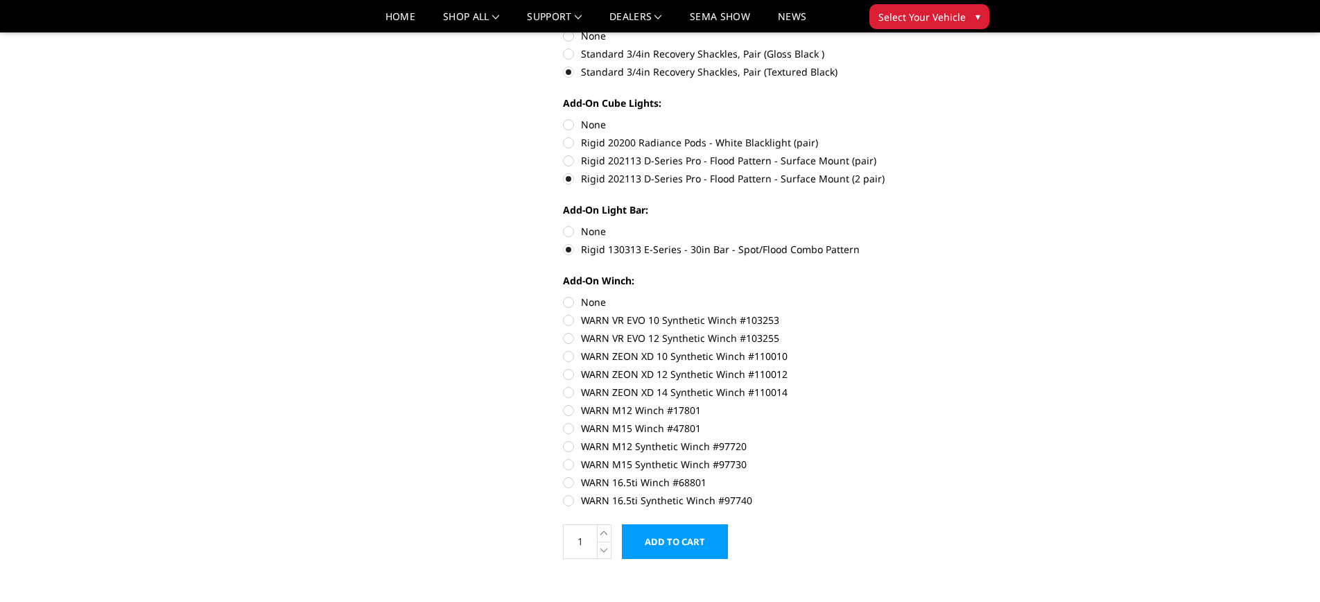
scroll to position [767, 0]
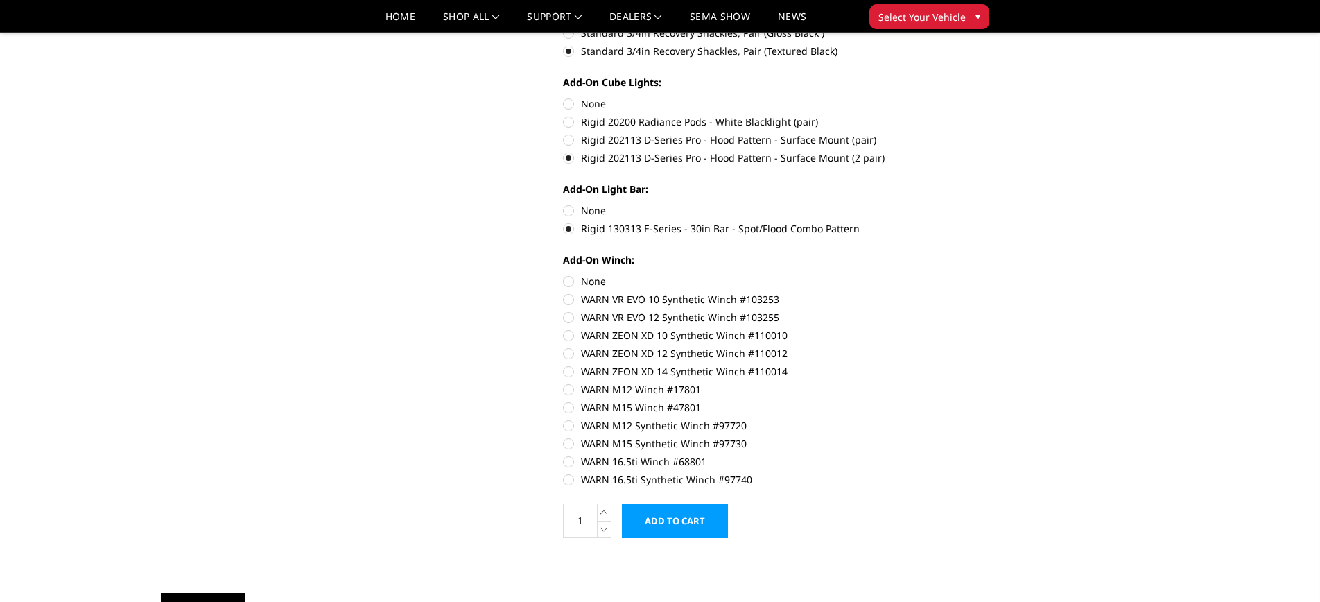
click at [564, 282] on label "None" at bounding box center [754, 281] width 383 height 15
click at [564, 275] on input "None" at bounding box center [563, 274] width 1 height 1
radio input "true"
click at [684, 515] on input "Add to Cart" at bounding box center [675, 520] width 106 height 35
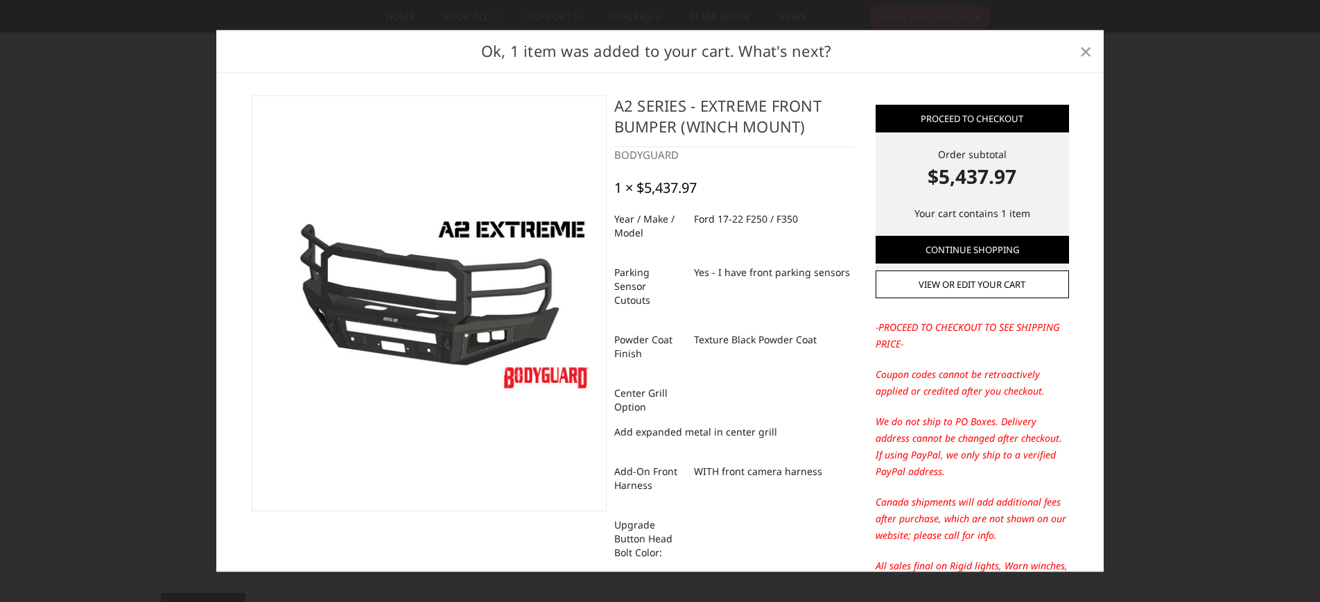
click at [1086, 51] on span "×" at bounding box center [1086, 51] width 12 height 30
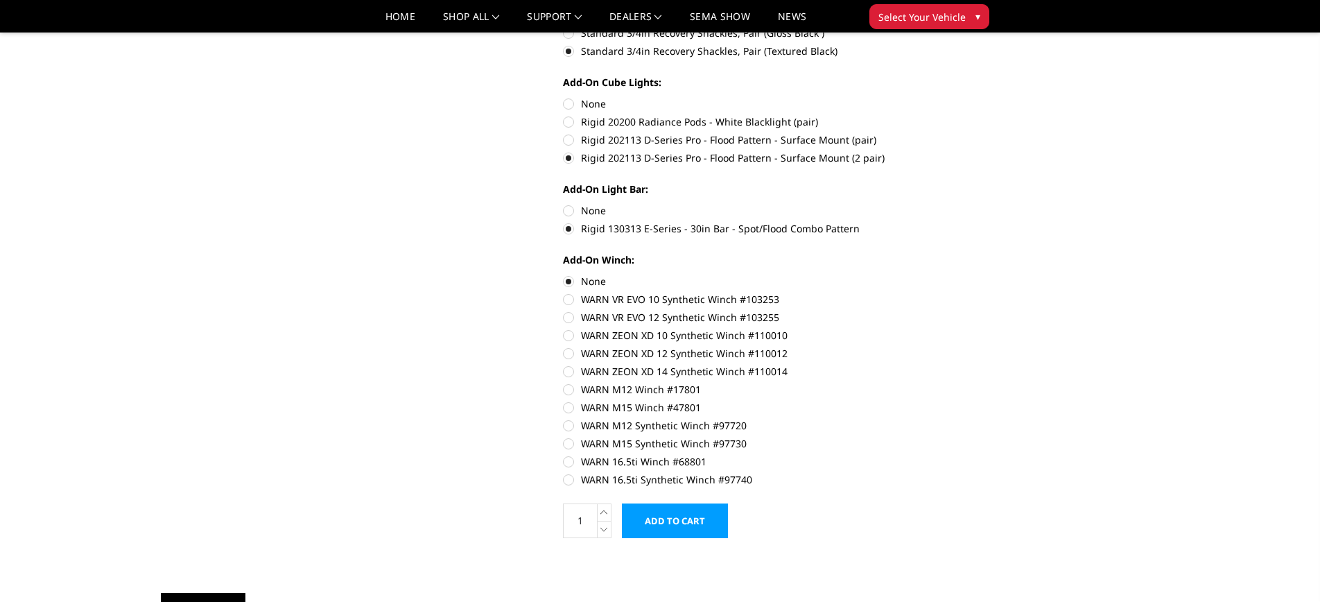
scroll to position [0, 0]
